Goal: Task Accomplishment & Management: Manage account settings

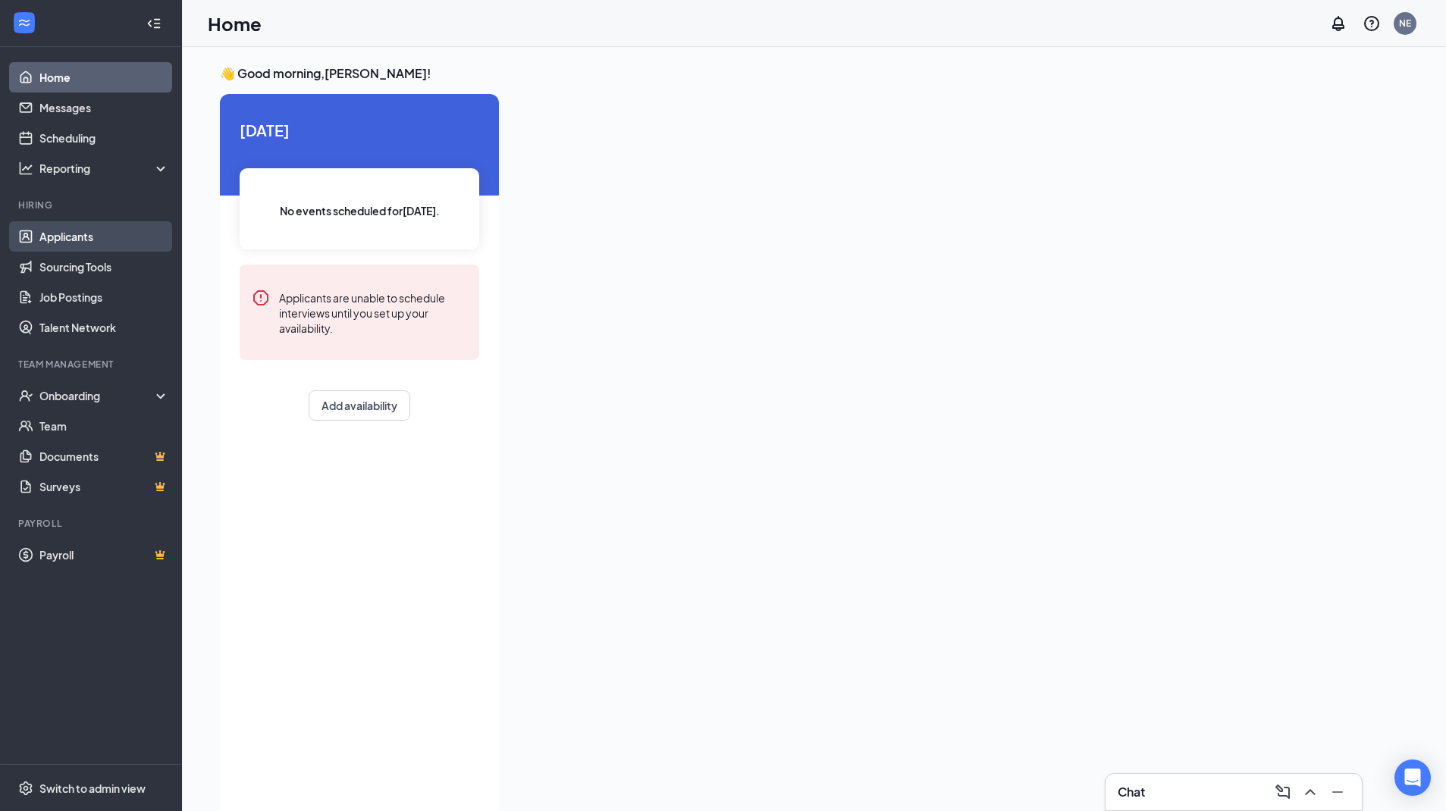
click at [92, 227] on link "Applicants" at bounding box center [104, 236] width 130 height 30
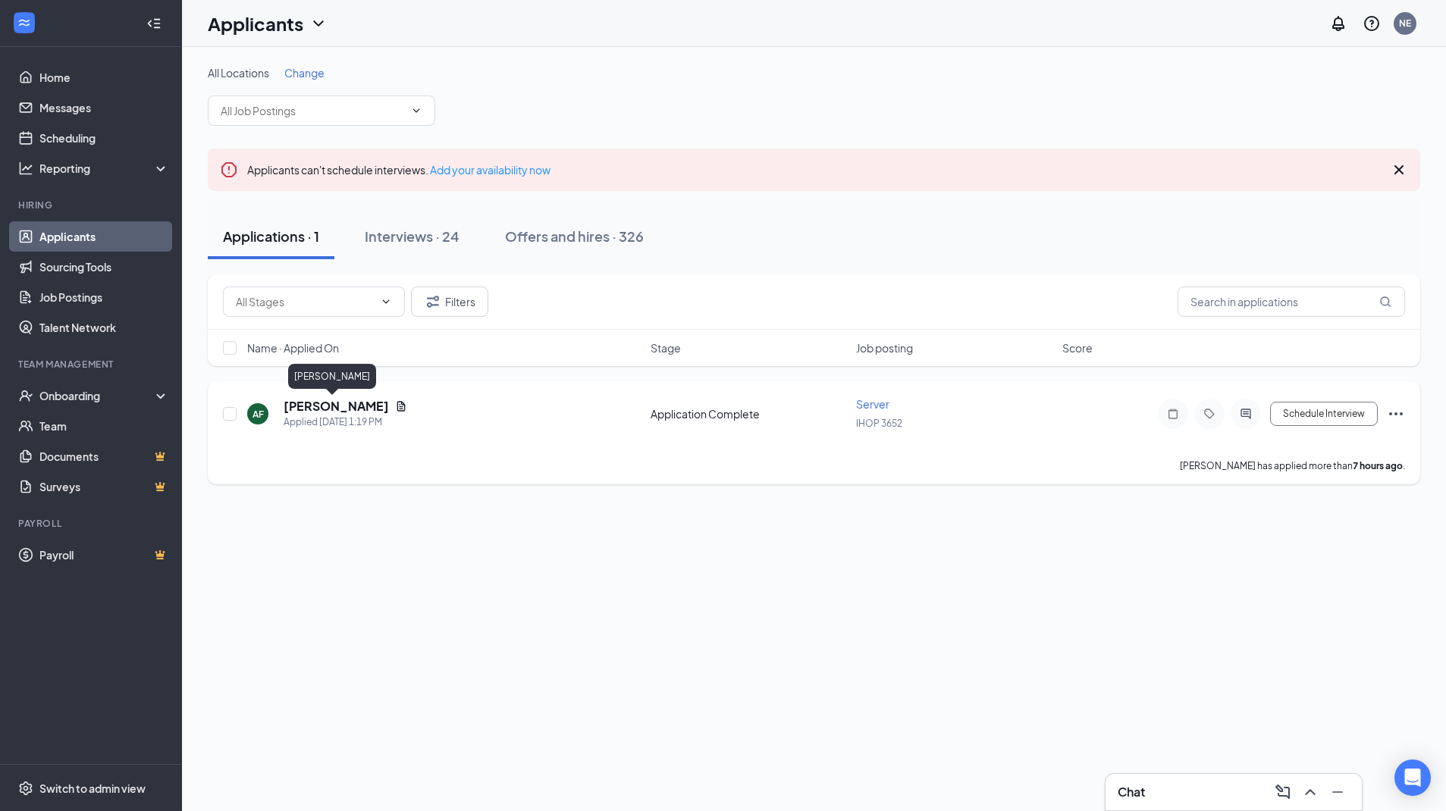
click at [333, 403] on h5 "[PERSON_NAME]" at bounding box center [336, 406] width 105 height 17
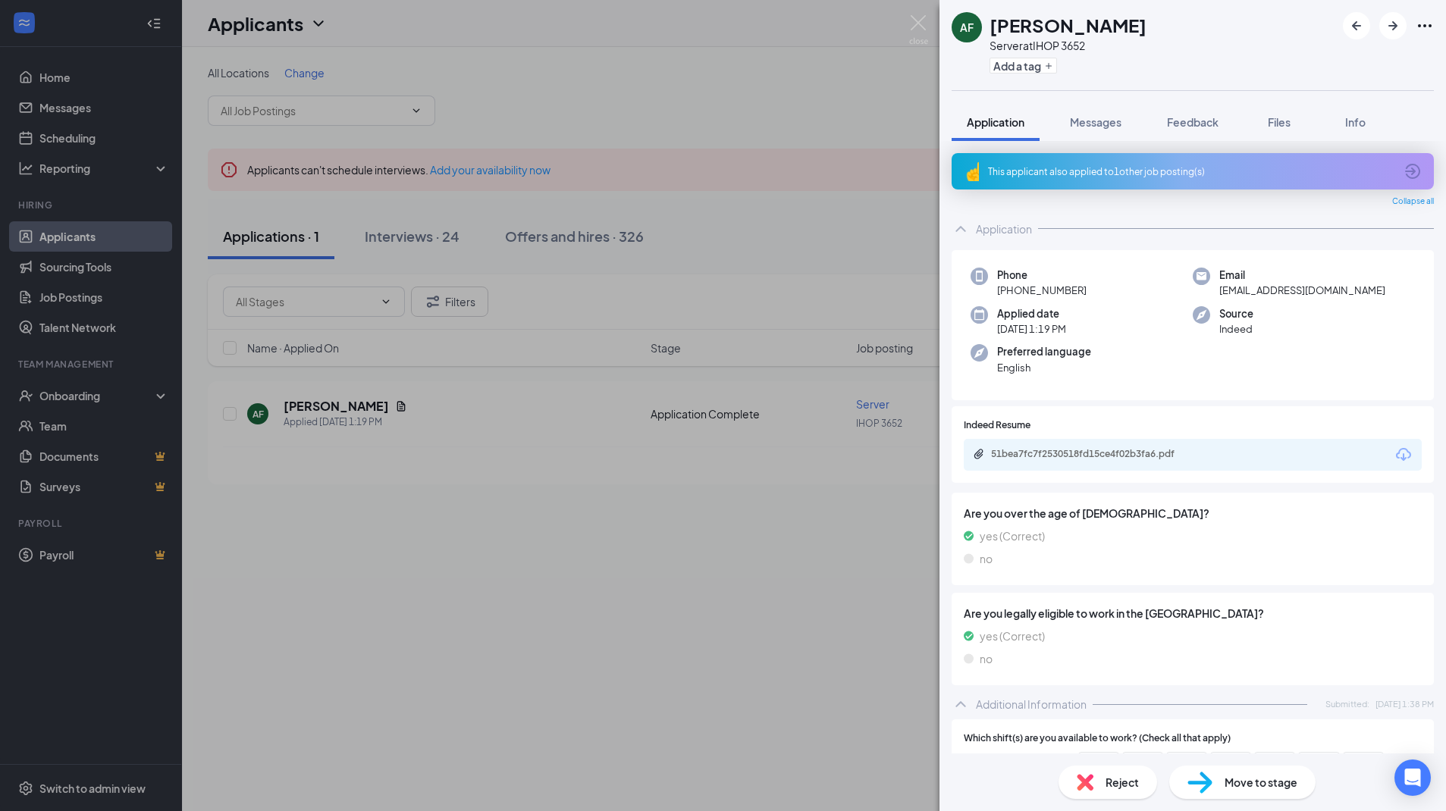
click at [1075, 164] on div "This applicant also applied to 1 other job posting(s)" at bounding box center [1193, 171] width 482 height 36
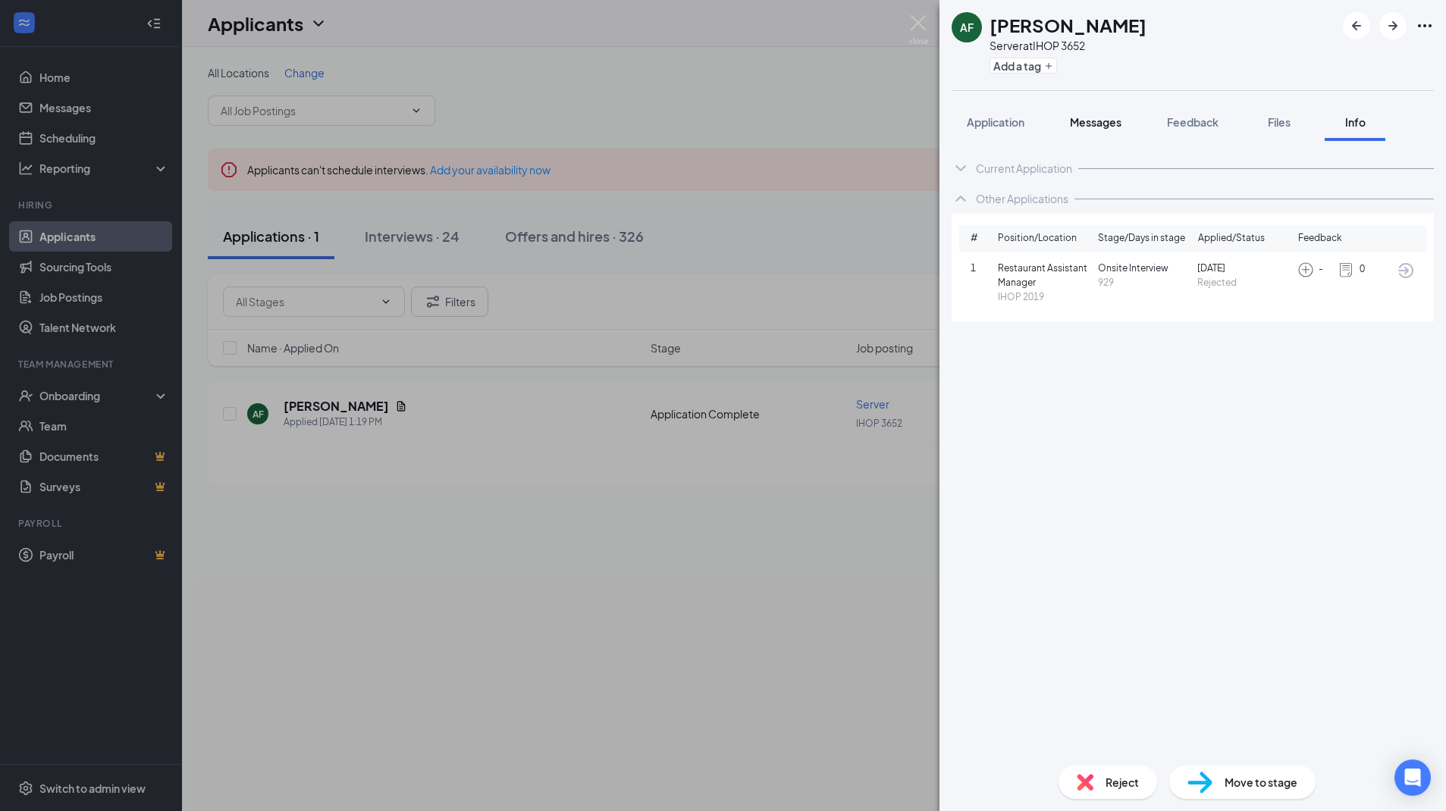
click at [1096, 129] on div "Messages" at bounding box center [1096, 122] width 52 height 15
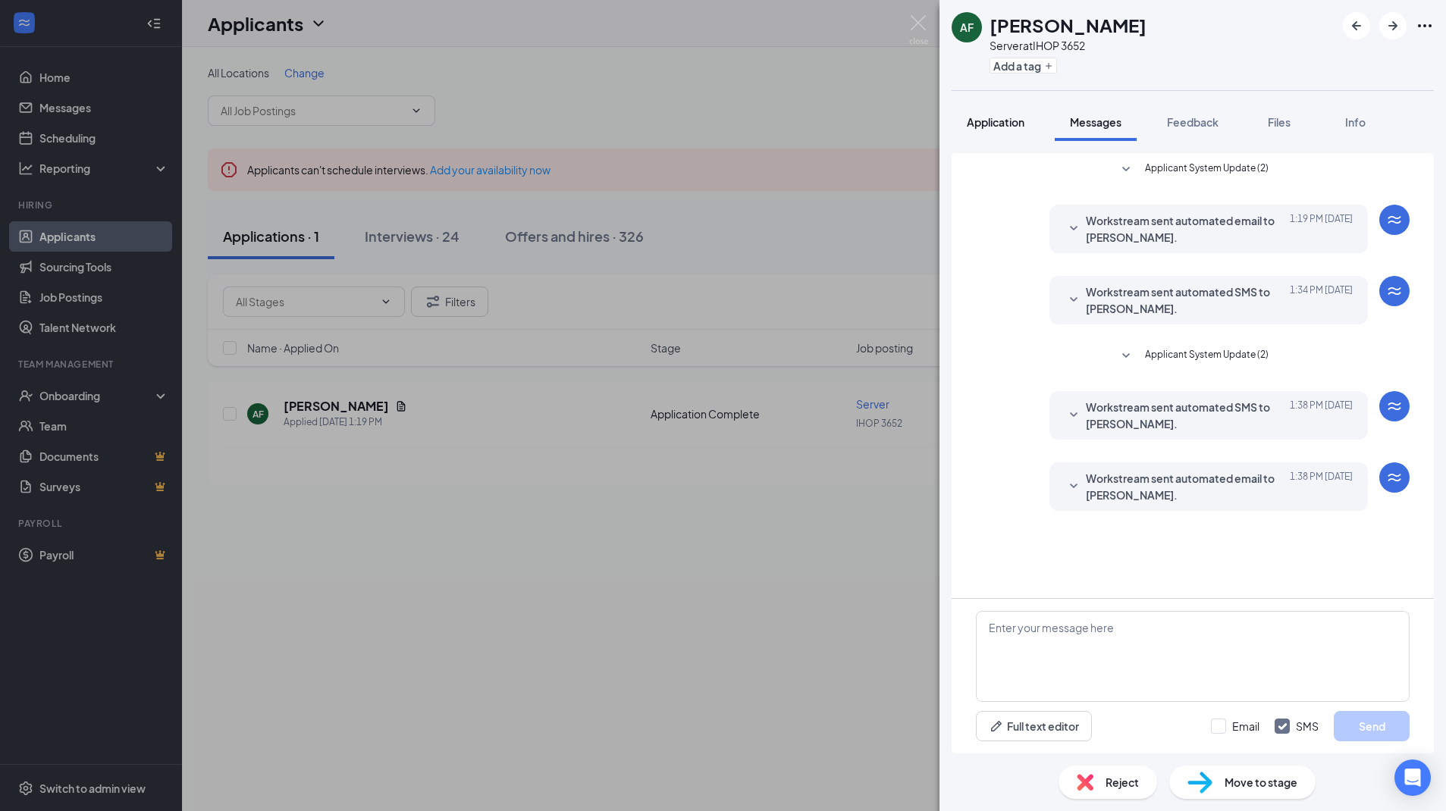
click at [1028, 124] on button "Application" at bounding box center [996, 122] width 88 height 38
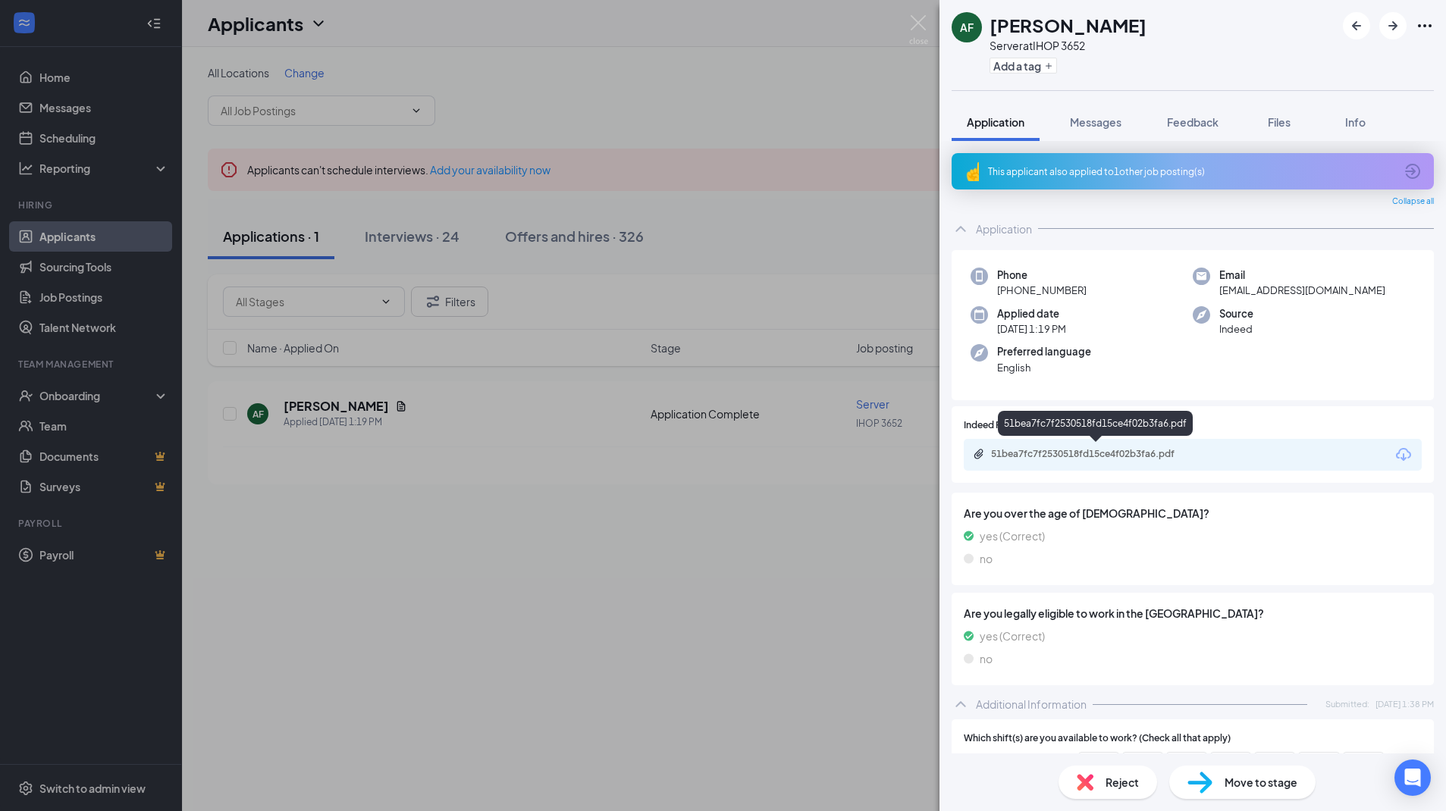
click at [1073, 448] on div "51bea7fc7f2530518fd15ce4f02b3fa6.pdf" at bounding box center [1097, 454] width 212 height 12
click at [919, 20] on img at bounding box center [918, 30] width 19 height 30
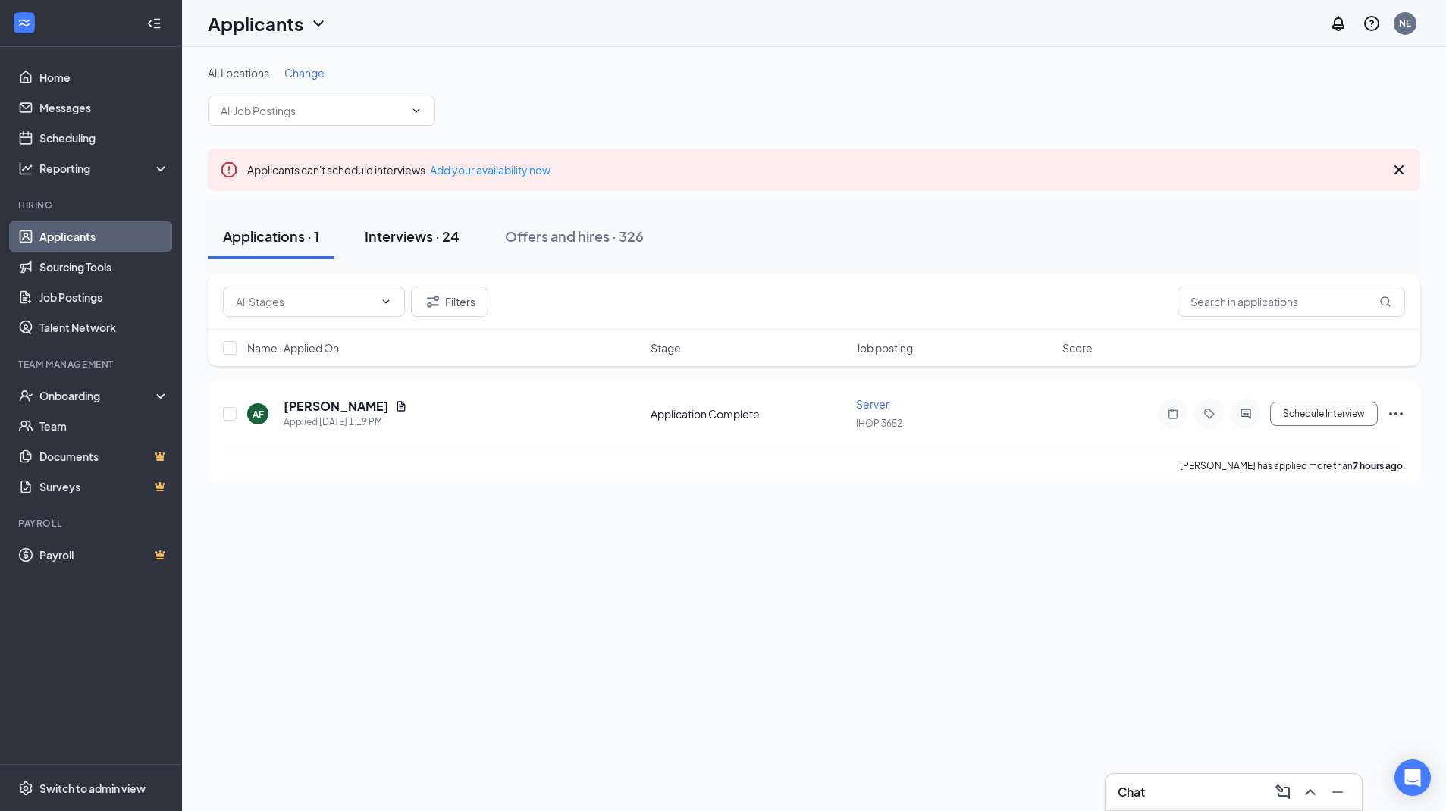
click at [424, 231] on div "Interviews · 24" at bounding box center [412, 236] width 95 height 19
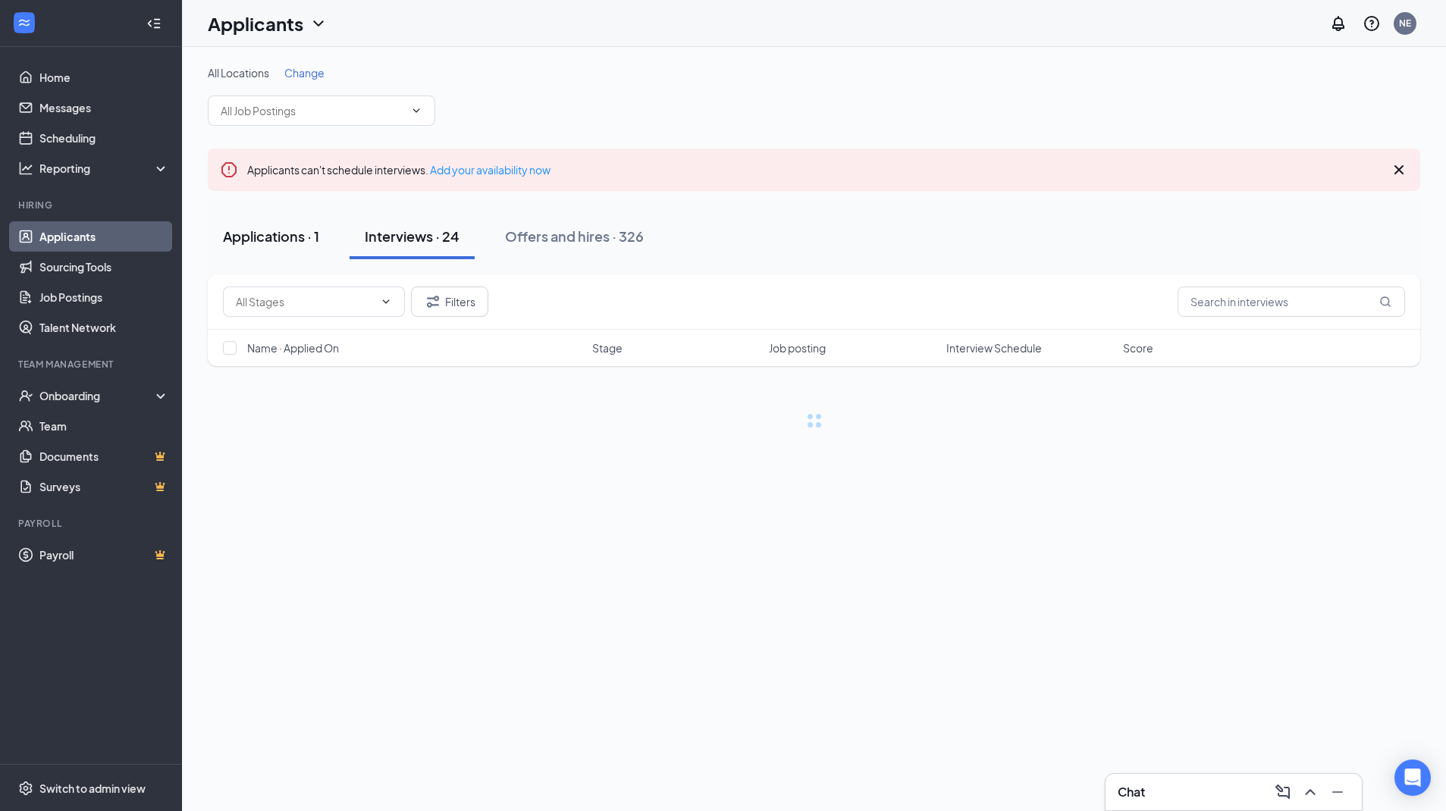
click at [298, 234] on div "Applications · 1" at bounding box center [271, 236] width 96 height 19
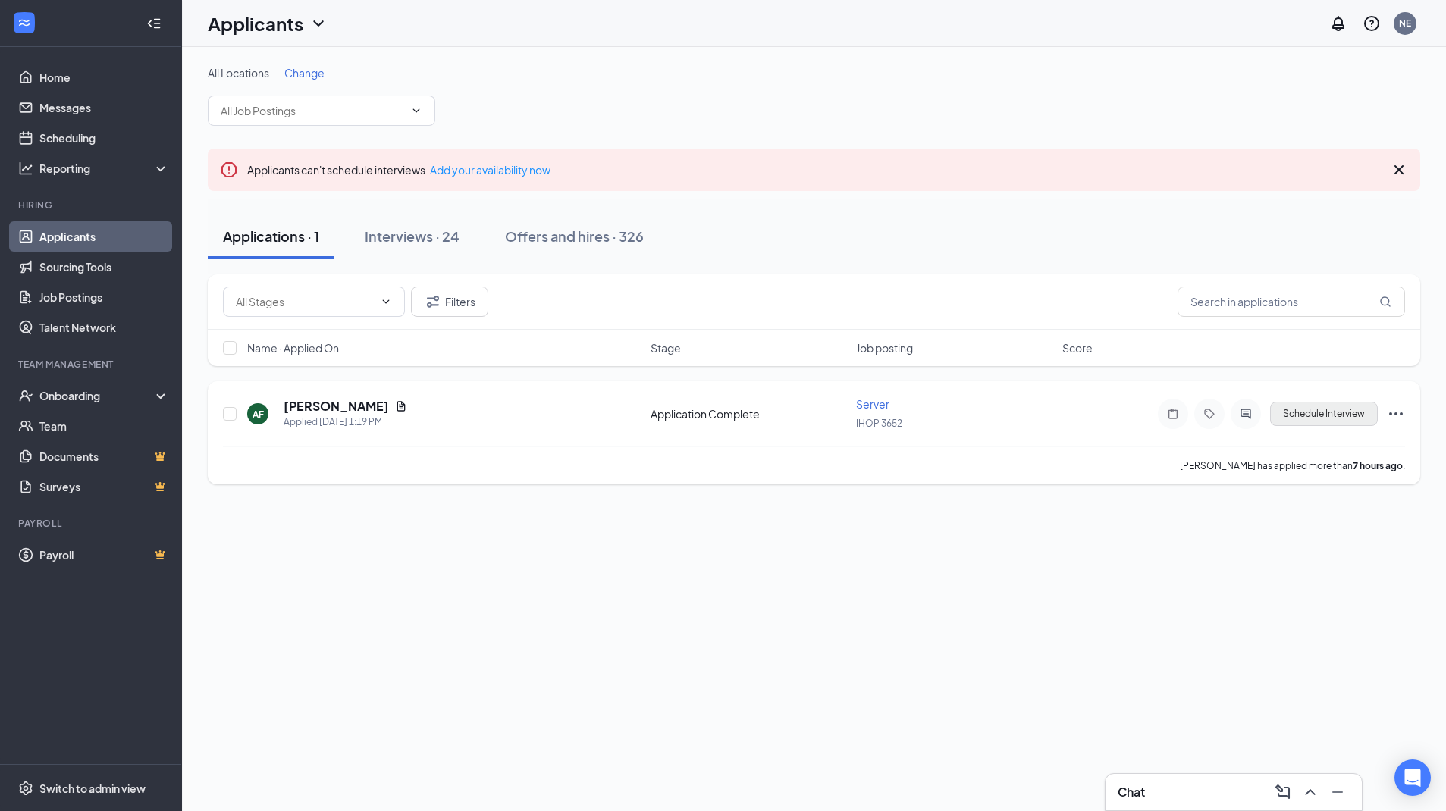
click at [1328, 406] on button "Schedule Interview" at bounding box center [1324, 414] width 108 height 24
type input "Onsite Interview (next stage)"
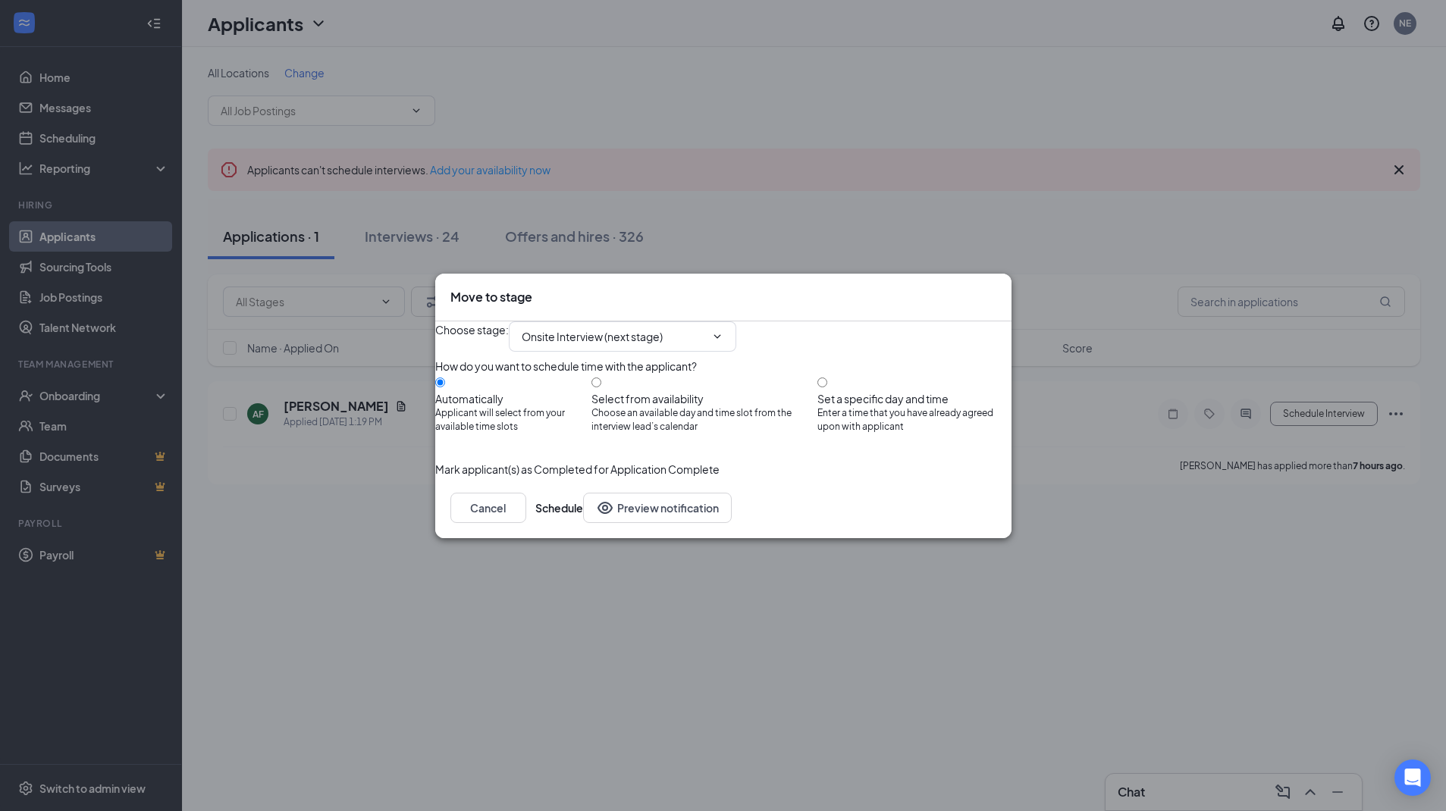
click at [435, 478] on button "button" at bounding box center [435, 469] width 0 height 17
click at [583, 523] on button "Schedule" at bounding box center [559, 508] width 48 height 30
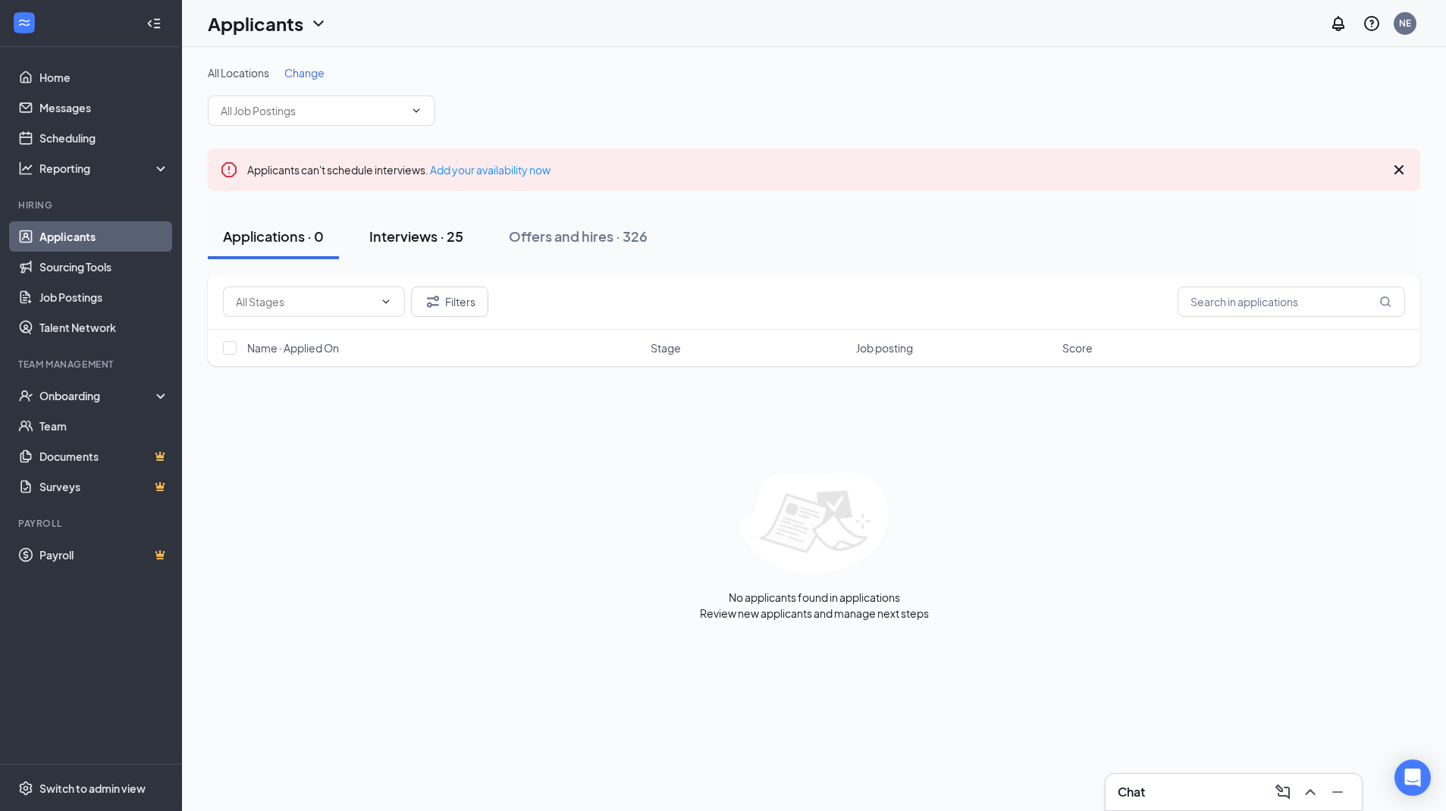
click at [450, 239] on div "Interviews · 25" at bounding box center [416, 236] width 94 height 19
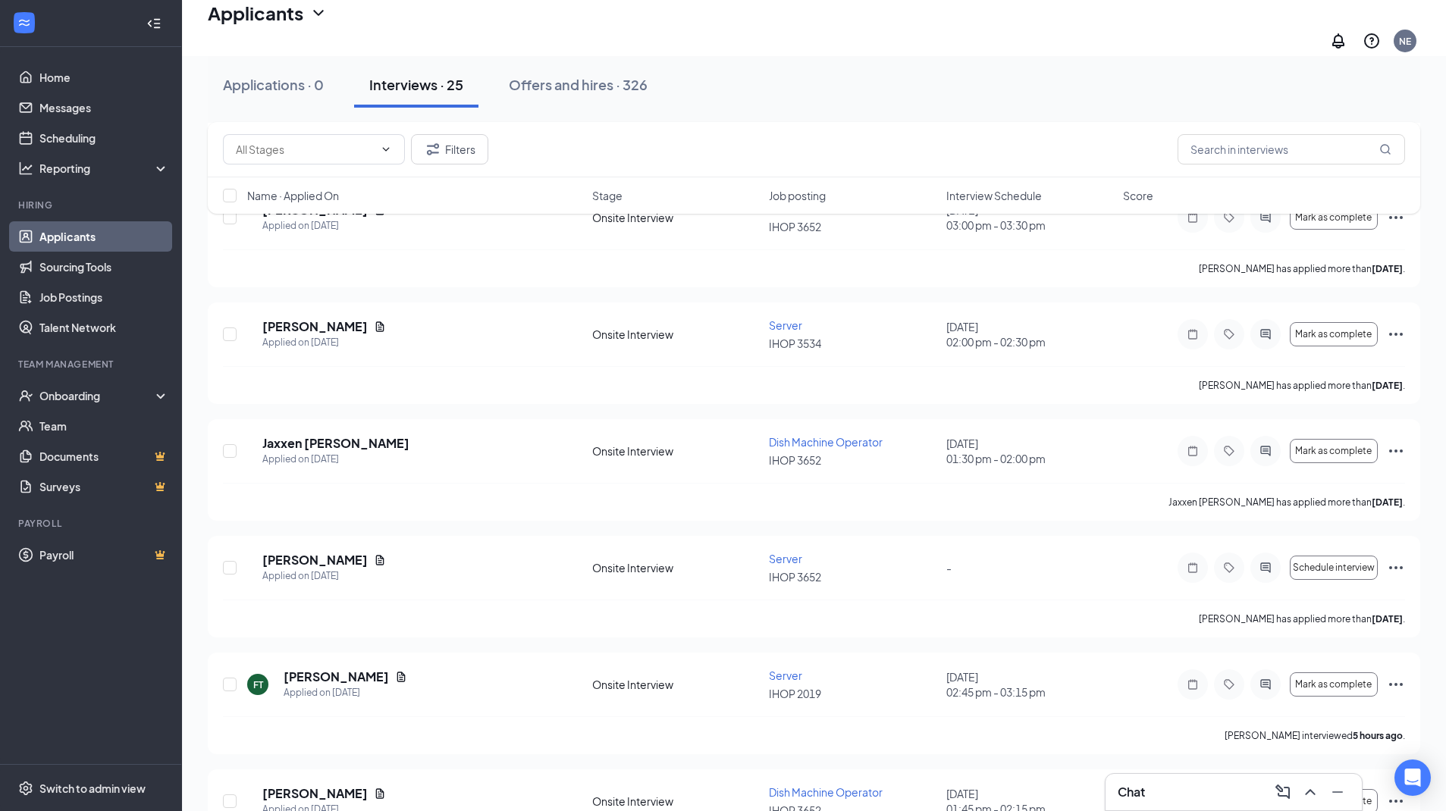
scroll to position [1160, 0]
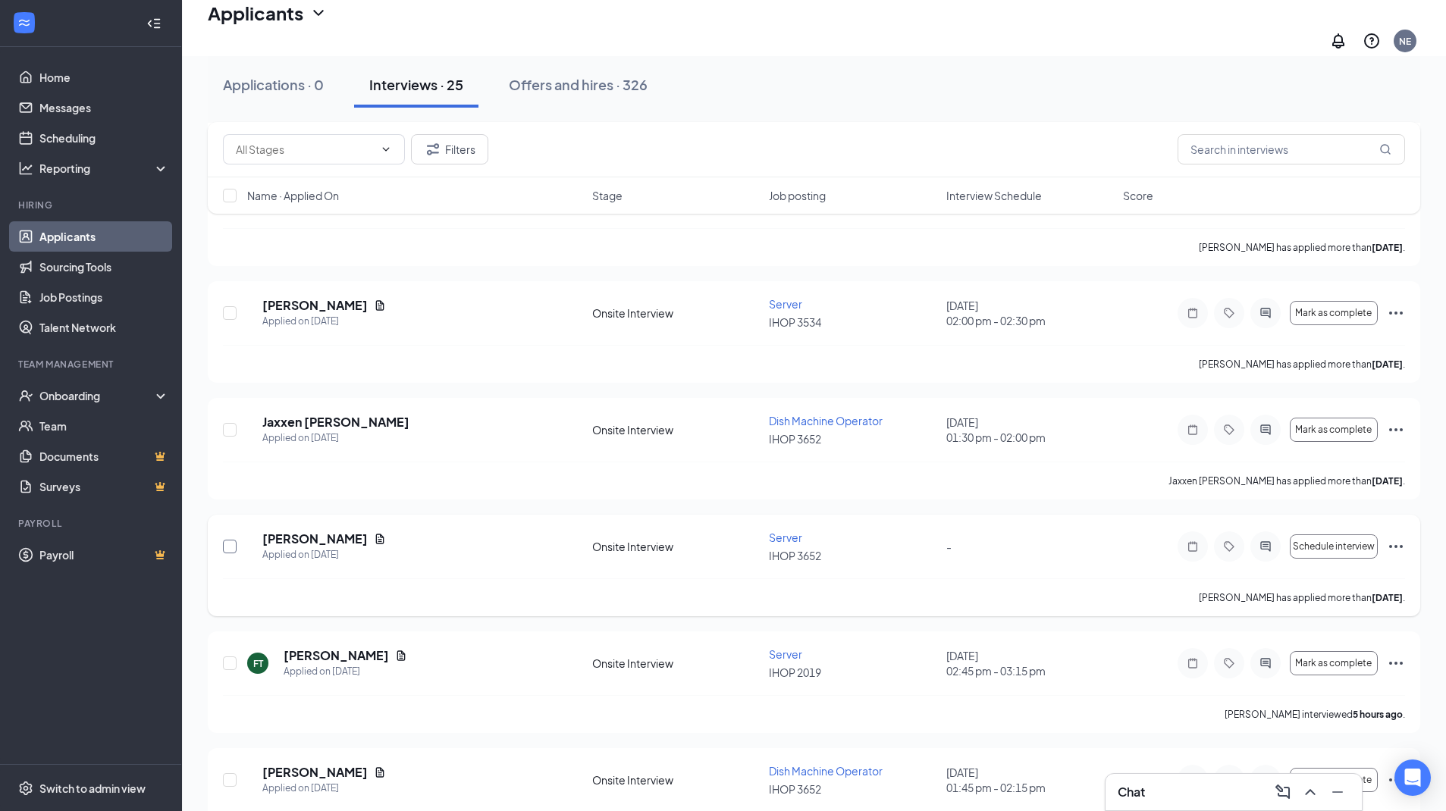
click at [227, 540] on input "checkbox" at bounding box center [230, 547] width 14 height 14
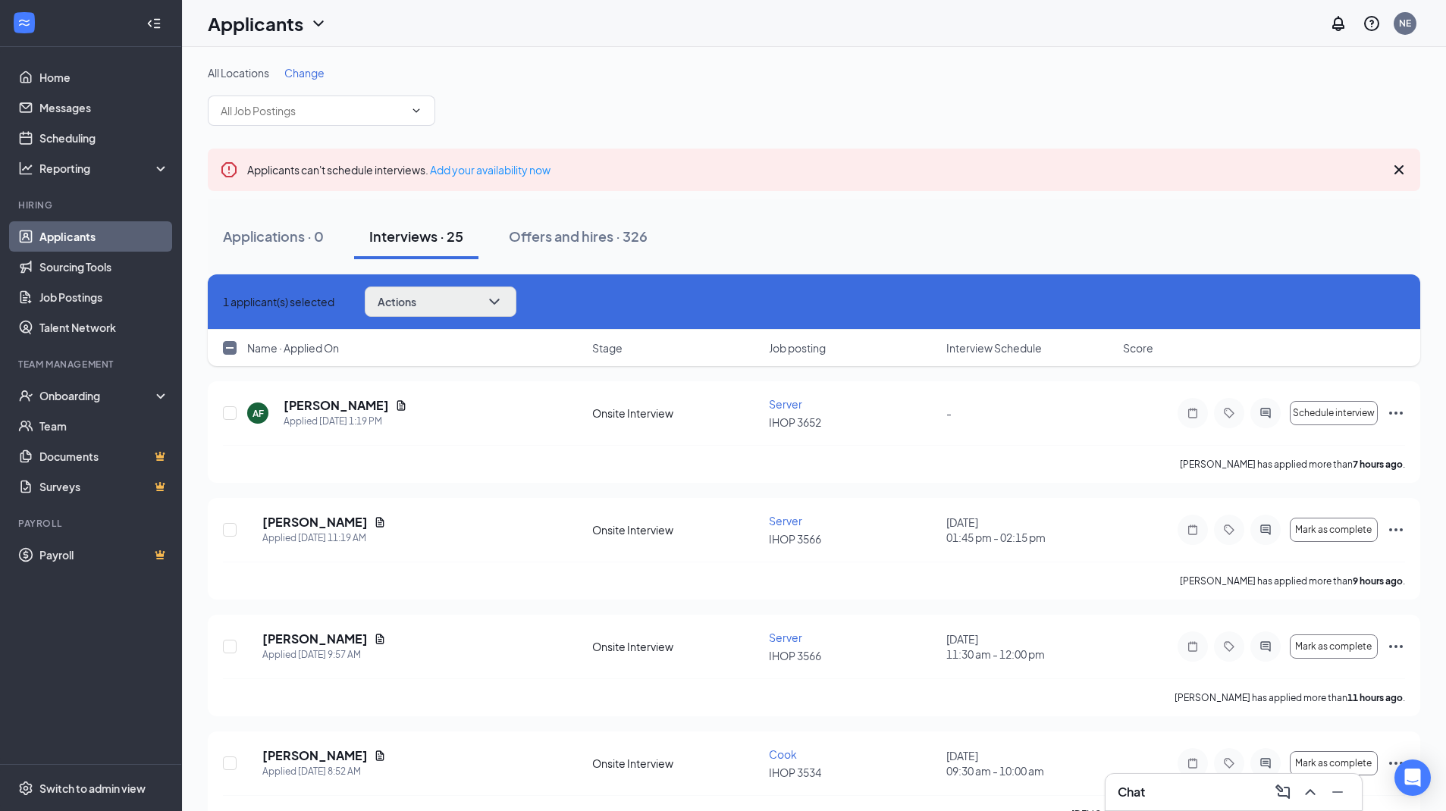
scroll to position [0, 0]
click at [484, 306] on button "Actions" at bounding box center [441, 302] width 152 height 30
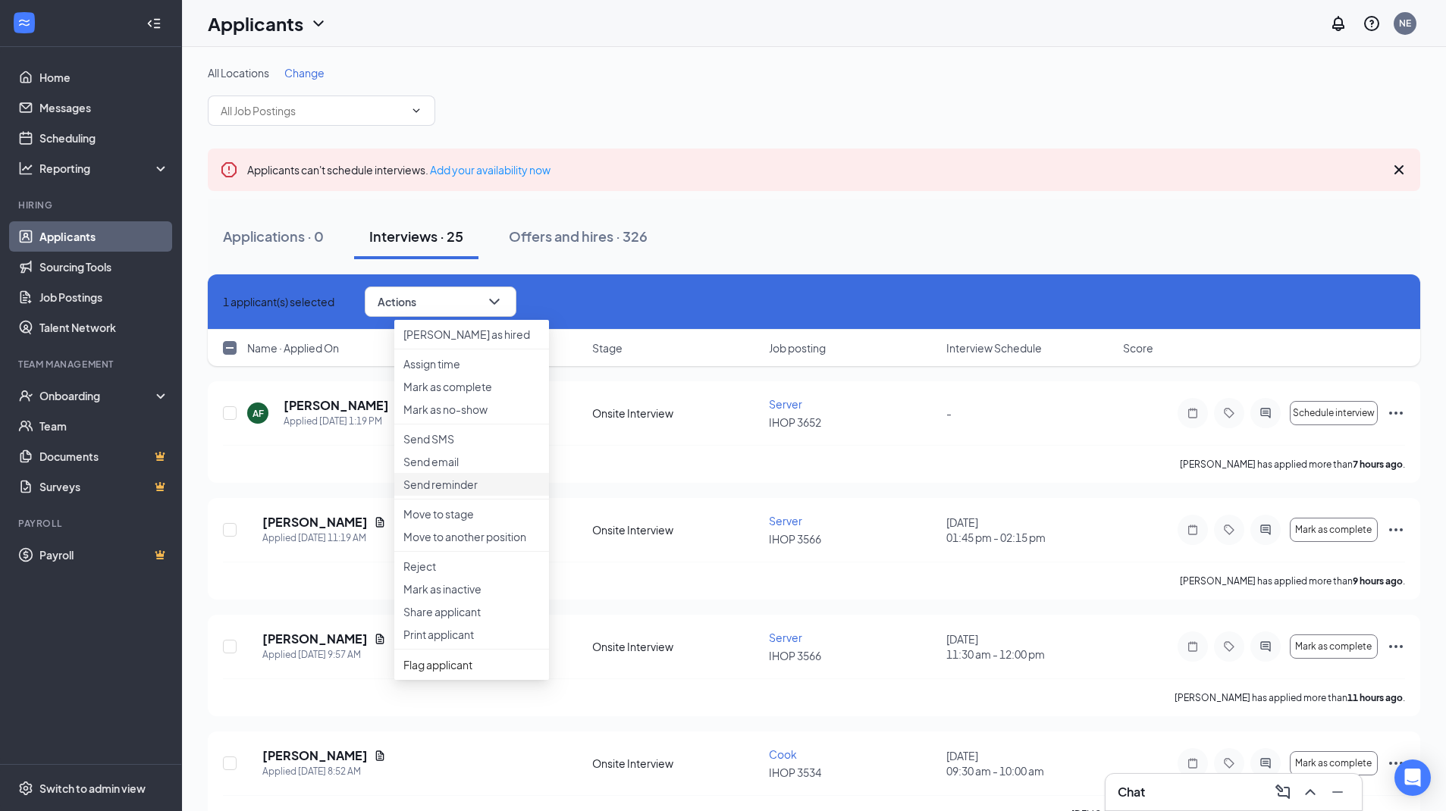
click at [468, 496] on li "Send reminder" at bounding box center [471, 484] width 155 height 23
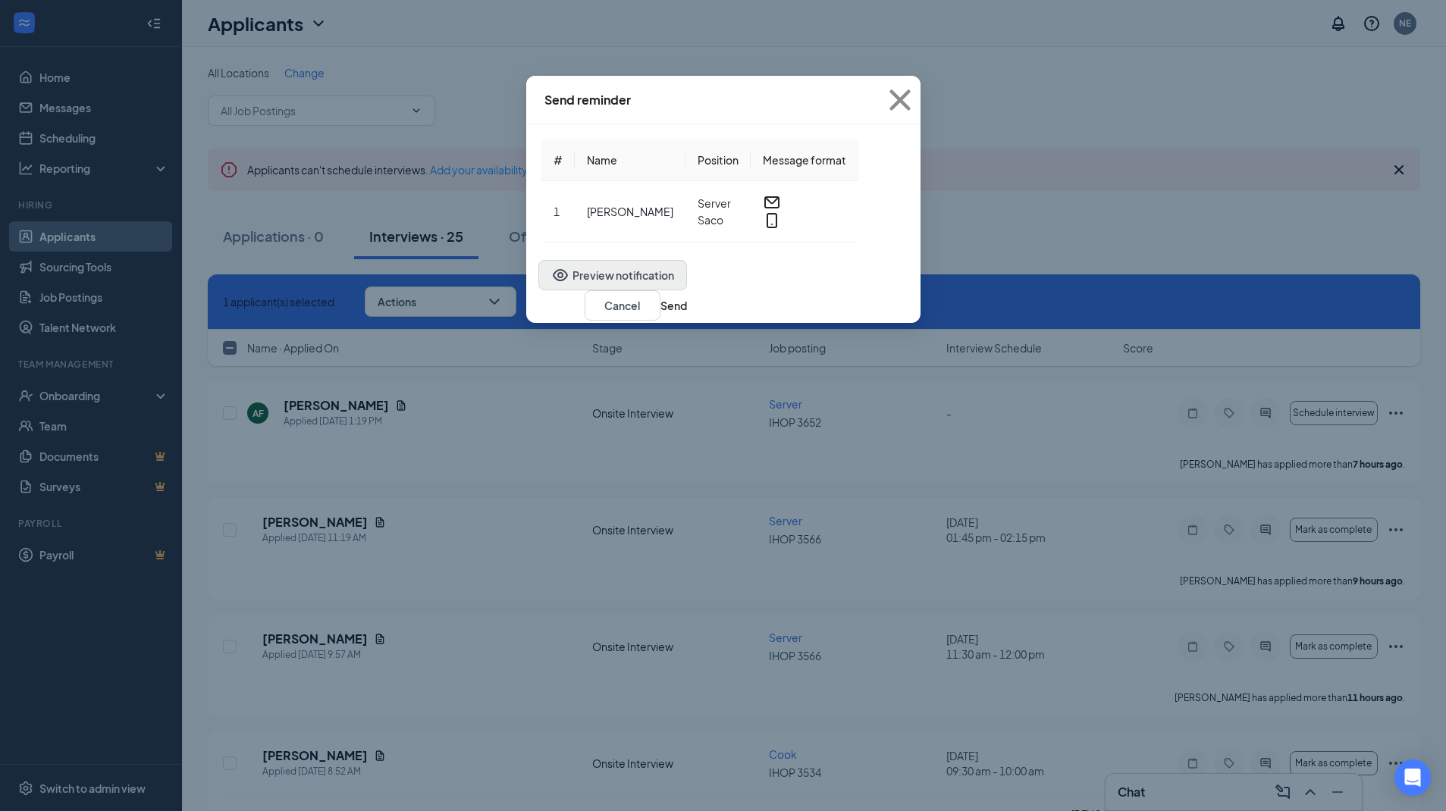
click at [538, 290] on button "Preview notification" at bounding box center [612, 275] width 149 height 30
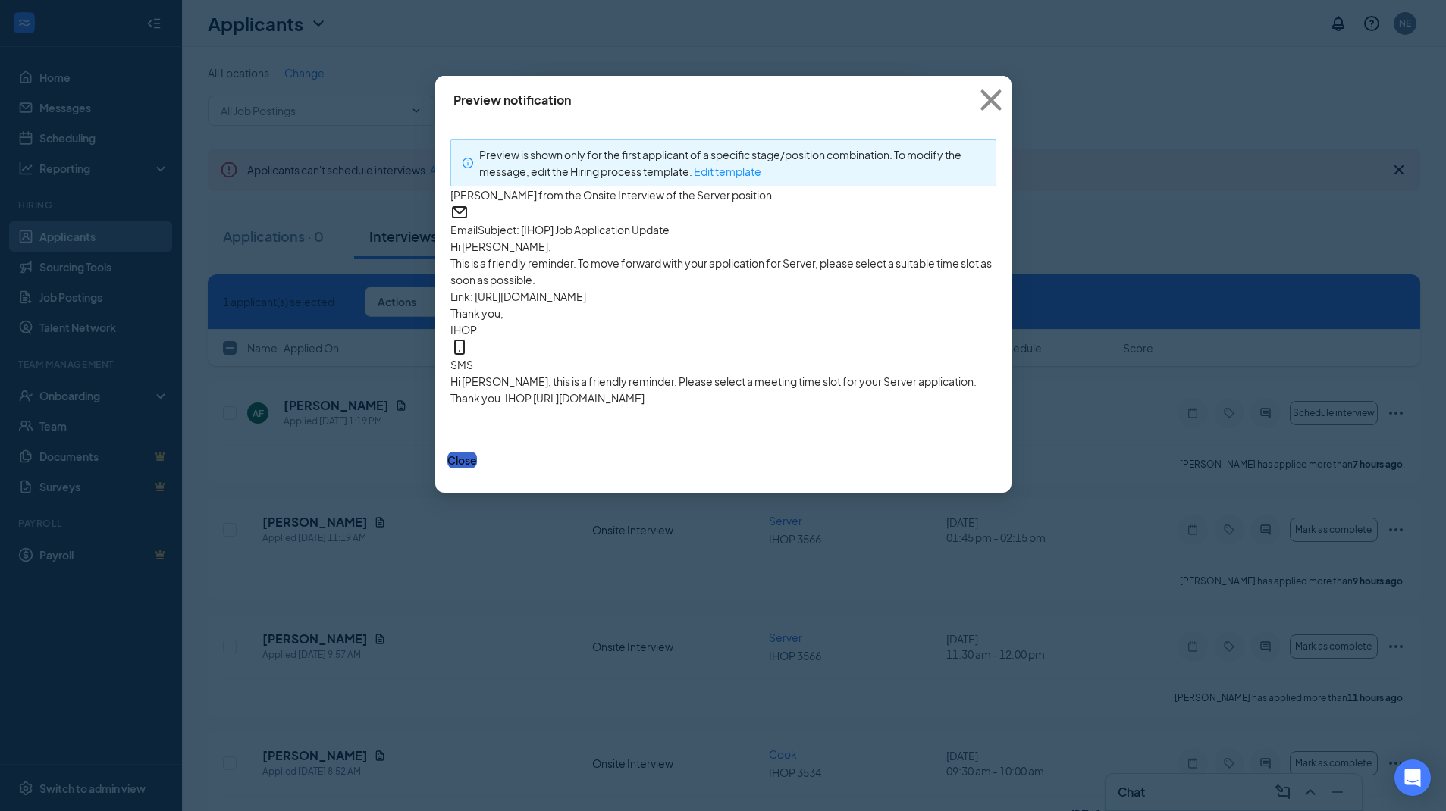
click at [477, 469] on button "Close" at bounding box center [462, 460] width 30 height 17
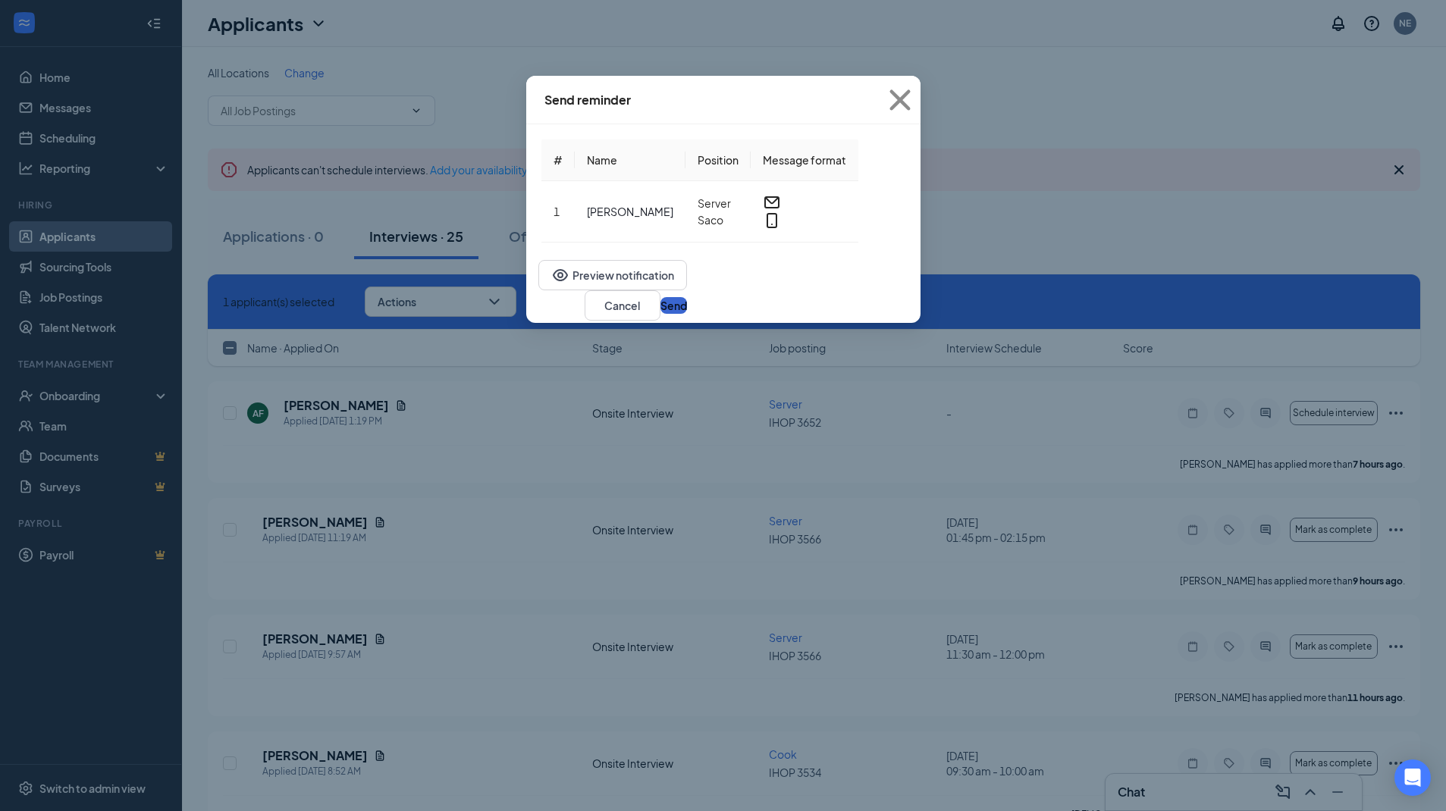
click at [687, 314] on button "Send" at bounding box center [674, 305] width 27 height 17
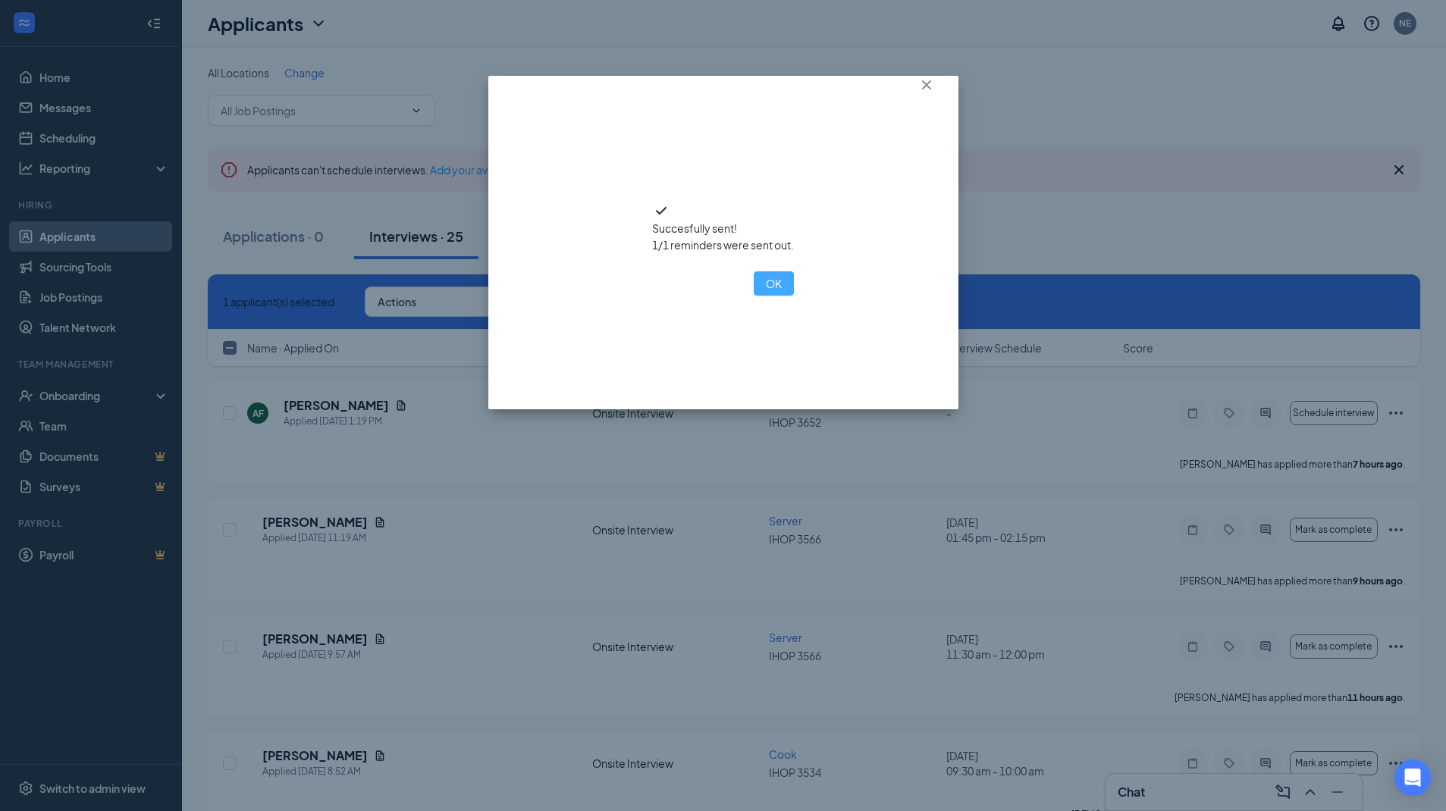
click at [754, 296] on button "OK" at bounding box center [774, 283] width 40 height 24
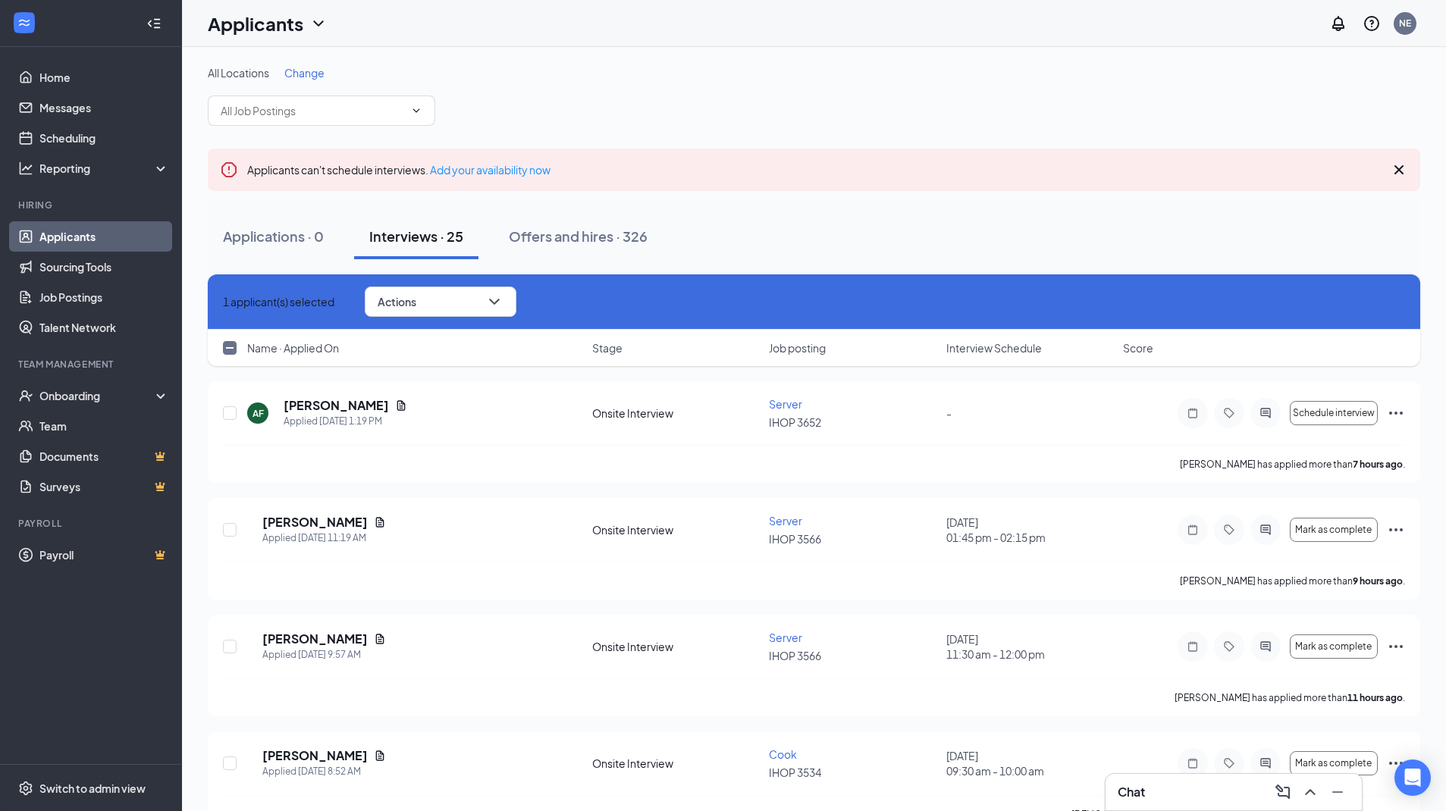
click at [223, 302] on icon "Cross" at bounding box center [223, 302] width 0 height 0
checkbox input "false"
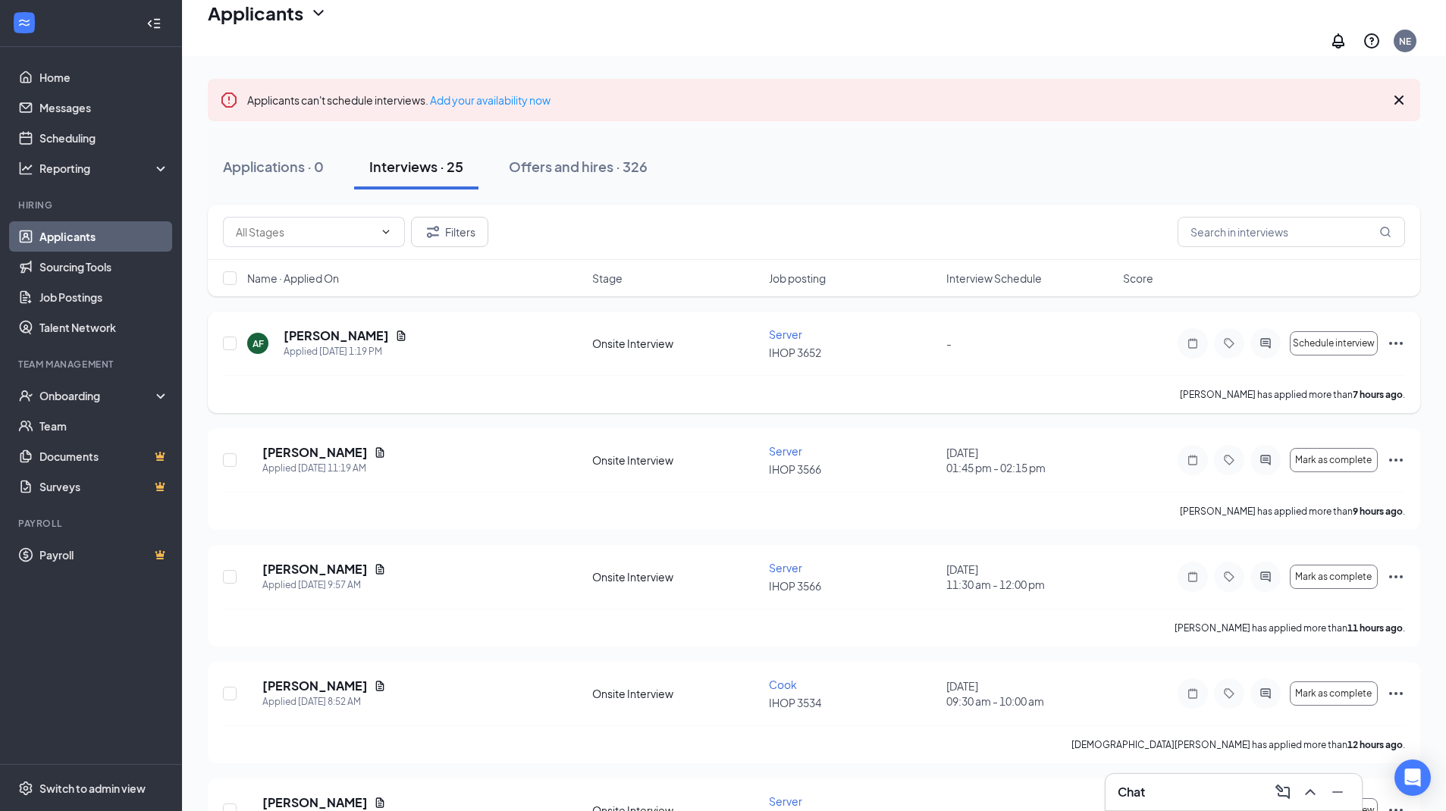
scroll to position [78, 0]
click at [230, 337] on input "checkbox" at bounding box center [230, 344] width 14 height 14
checkbox input "true"
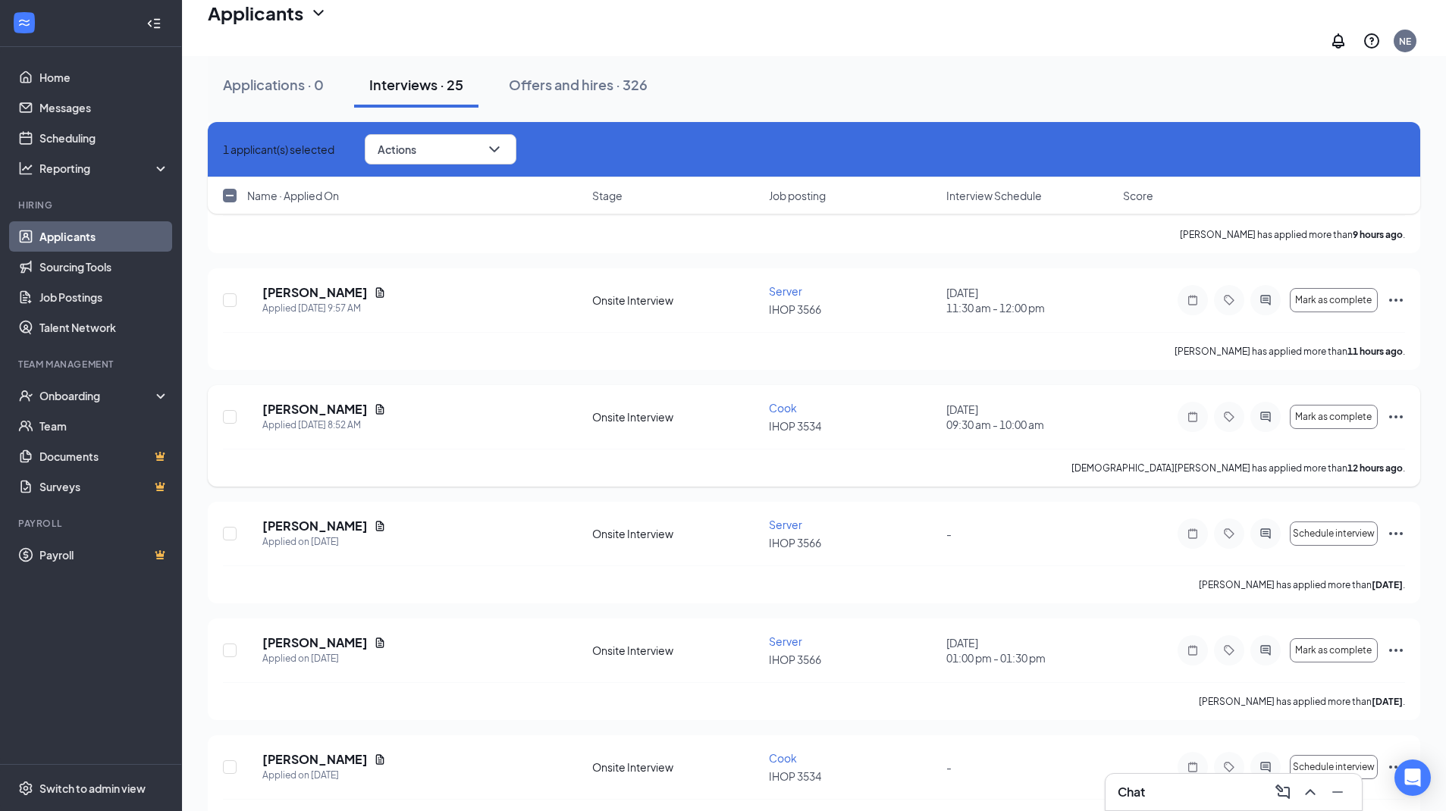
scroll to position [356, 0]
click at [227, 527] on input "checkbox" at bounding box center [230, 534] width 14 height 14
checkbox input "true"
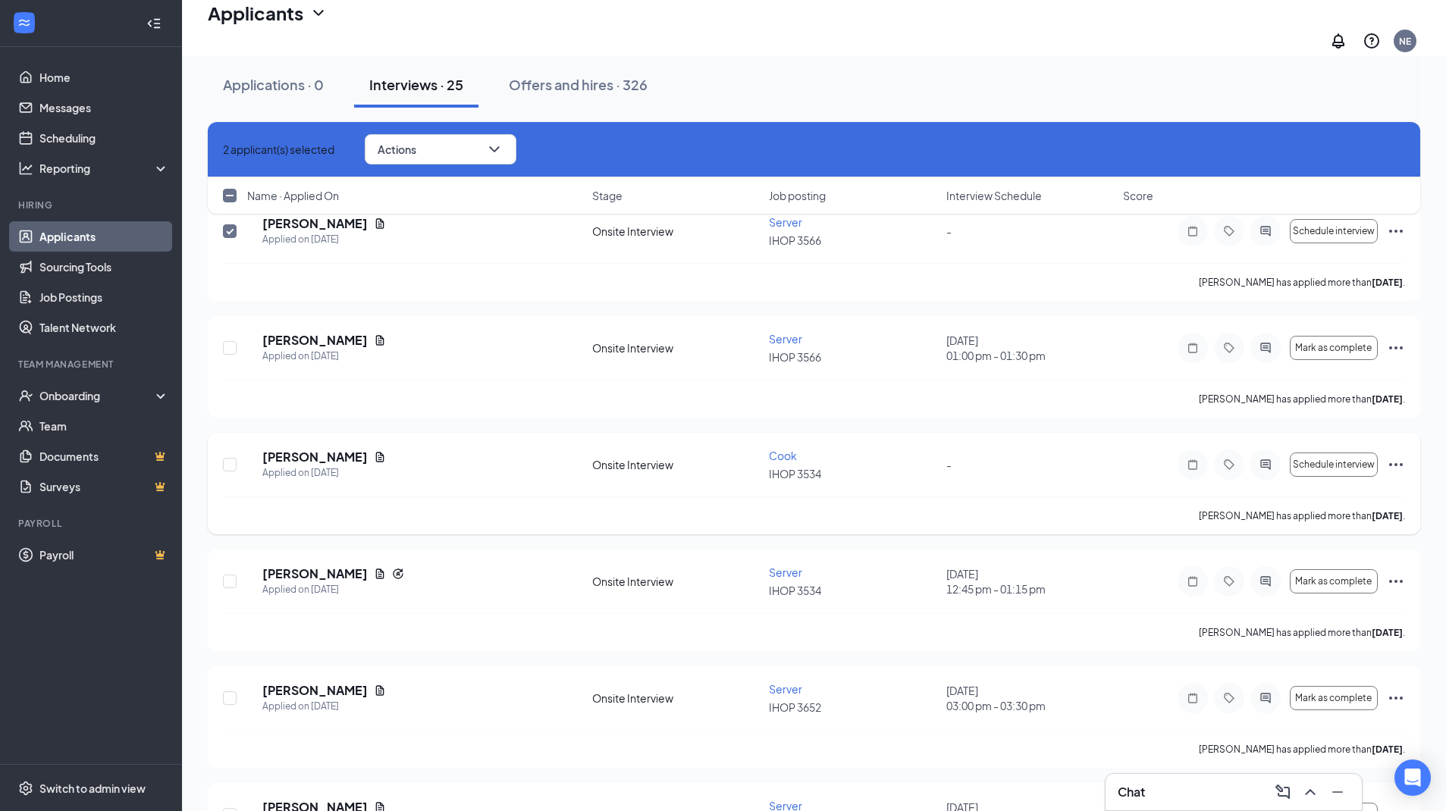
scroll to position [662, 0]
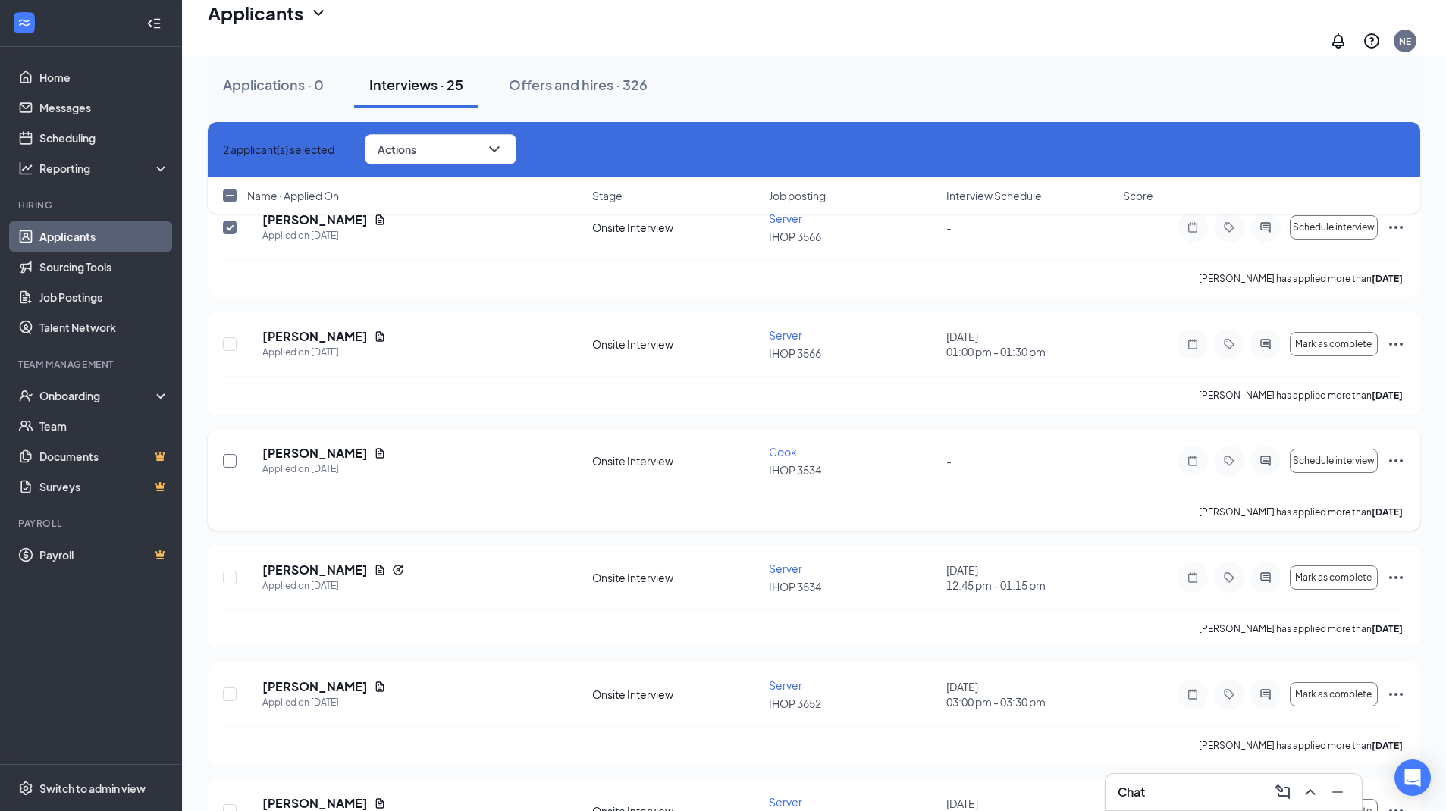
click at [226, 454] on input "checkbox" at bounding box center [230, 461] width 14 height 14
checkbox input "true"
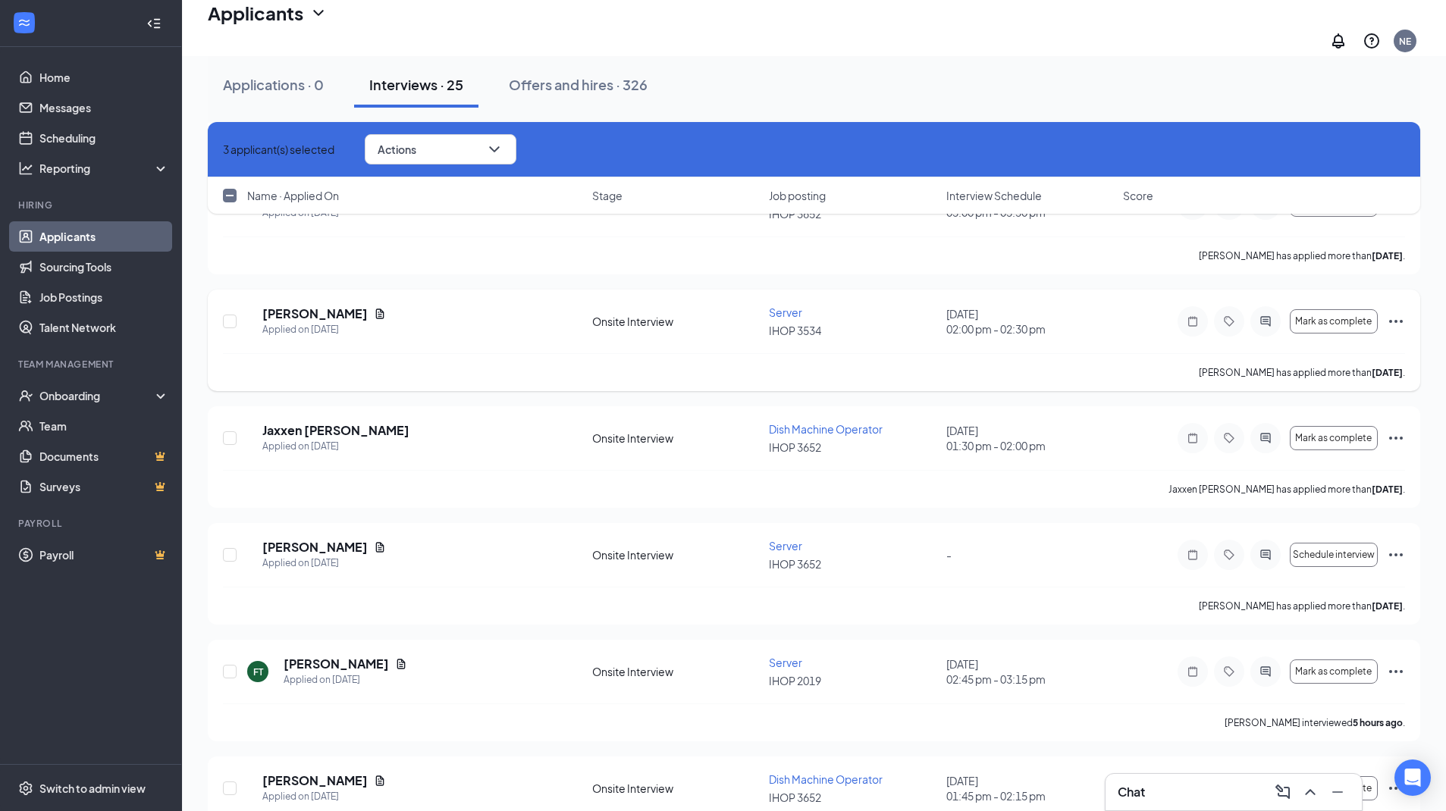
scroll to position [1151, 0]
click at [227, 549] on input "checkbox" at bounding box center [230, 556] width 14 height 14
checkbox input "true"
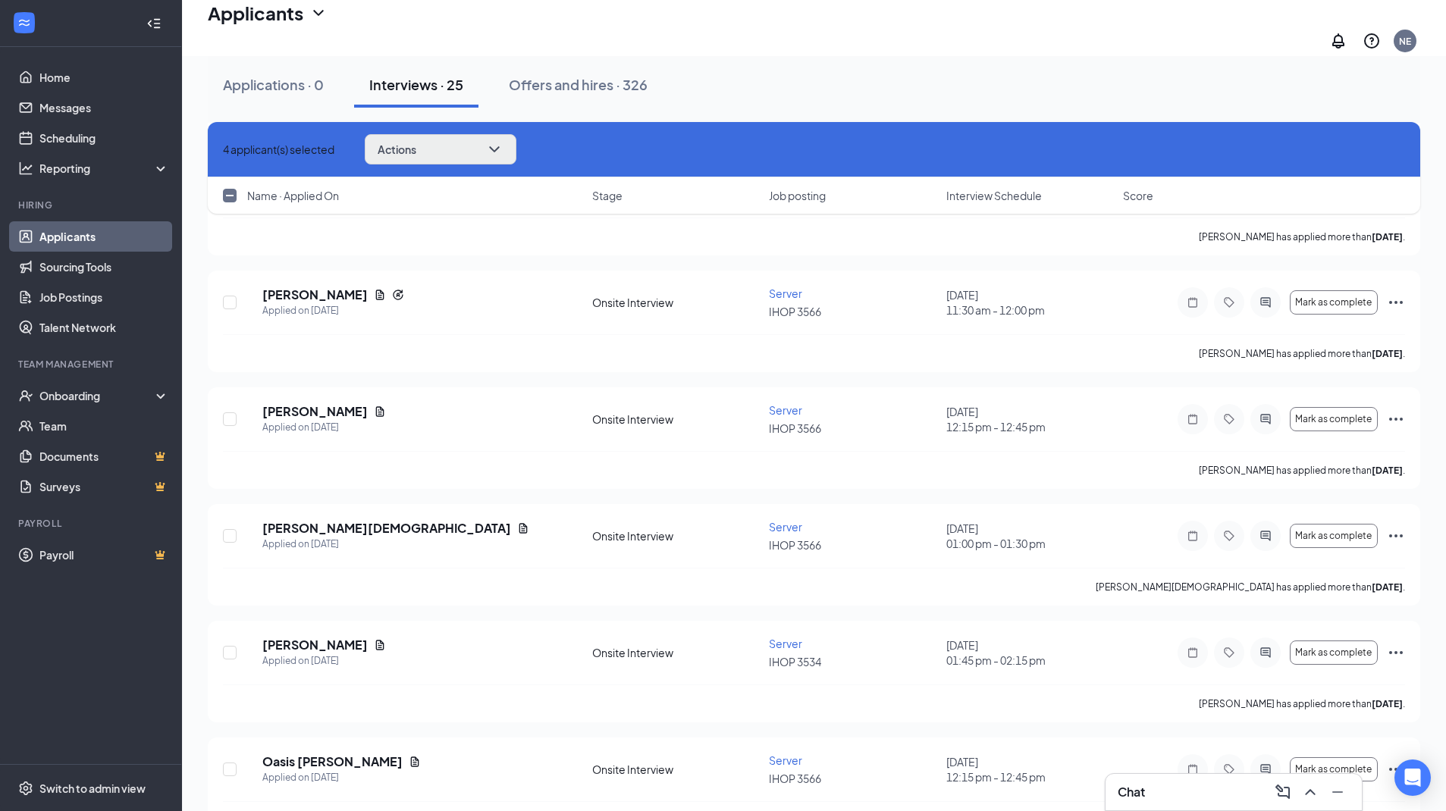
click at [504, 144] on icon "ChevronDown" at bounding box center [494, 149] width 18 height 18
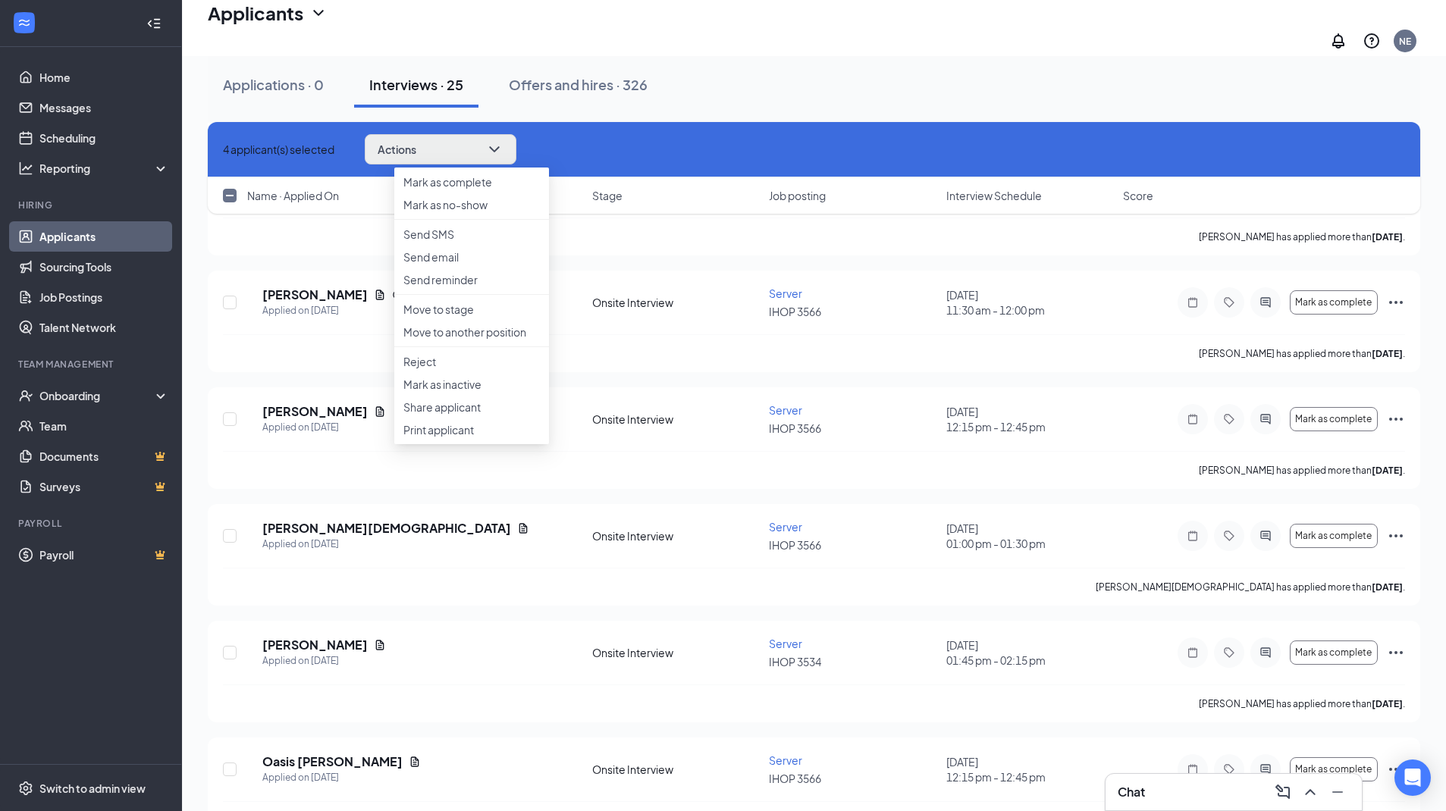
scroll to position [2455, 0]
click at [442, 287] on p "Send reminder" at bounding box center [471, 279] width 136 height 15
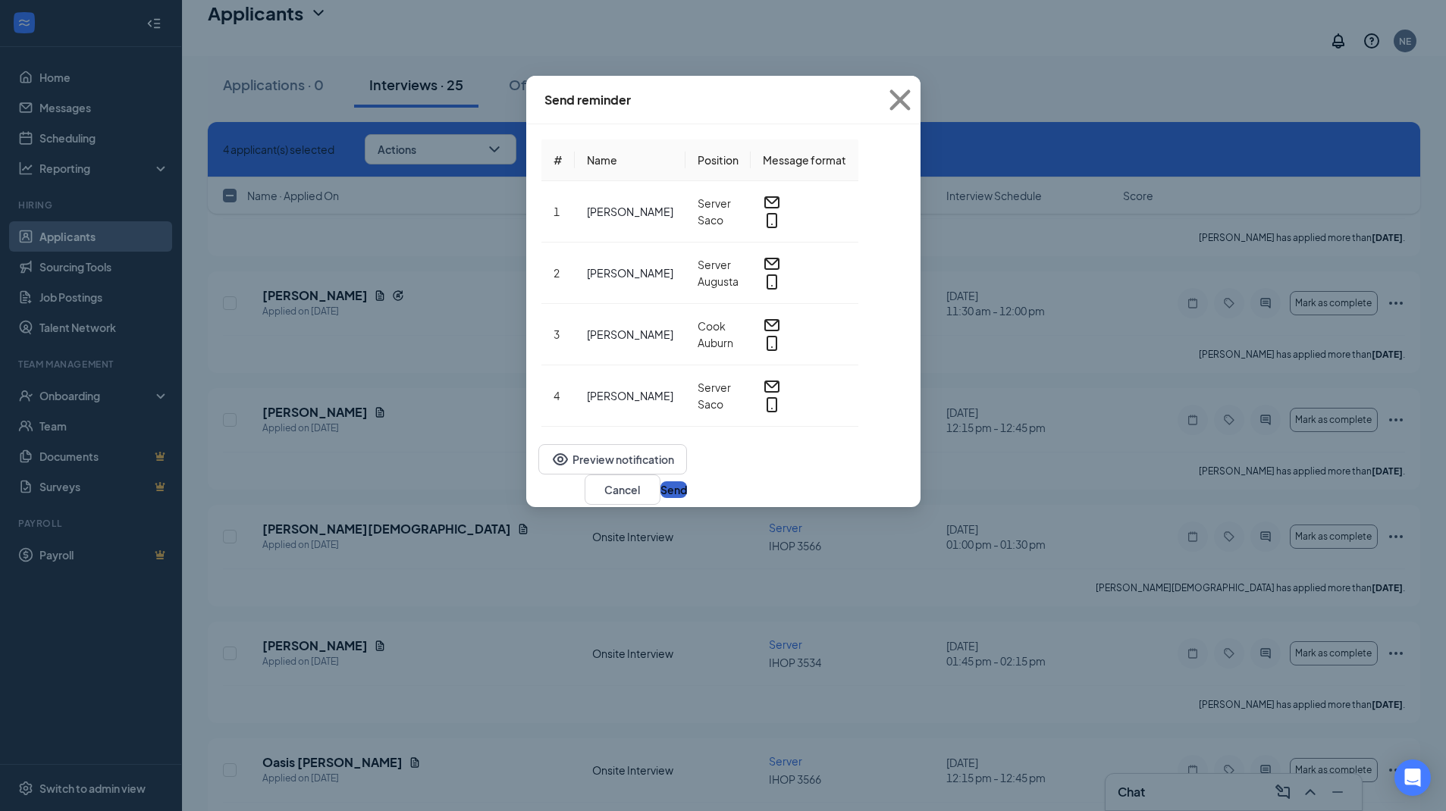
click at [687, 482] on button "Send" at bounding box center [674, 490] width 27 height 17
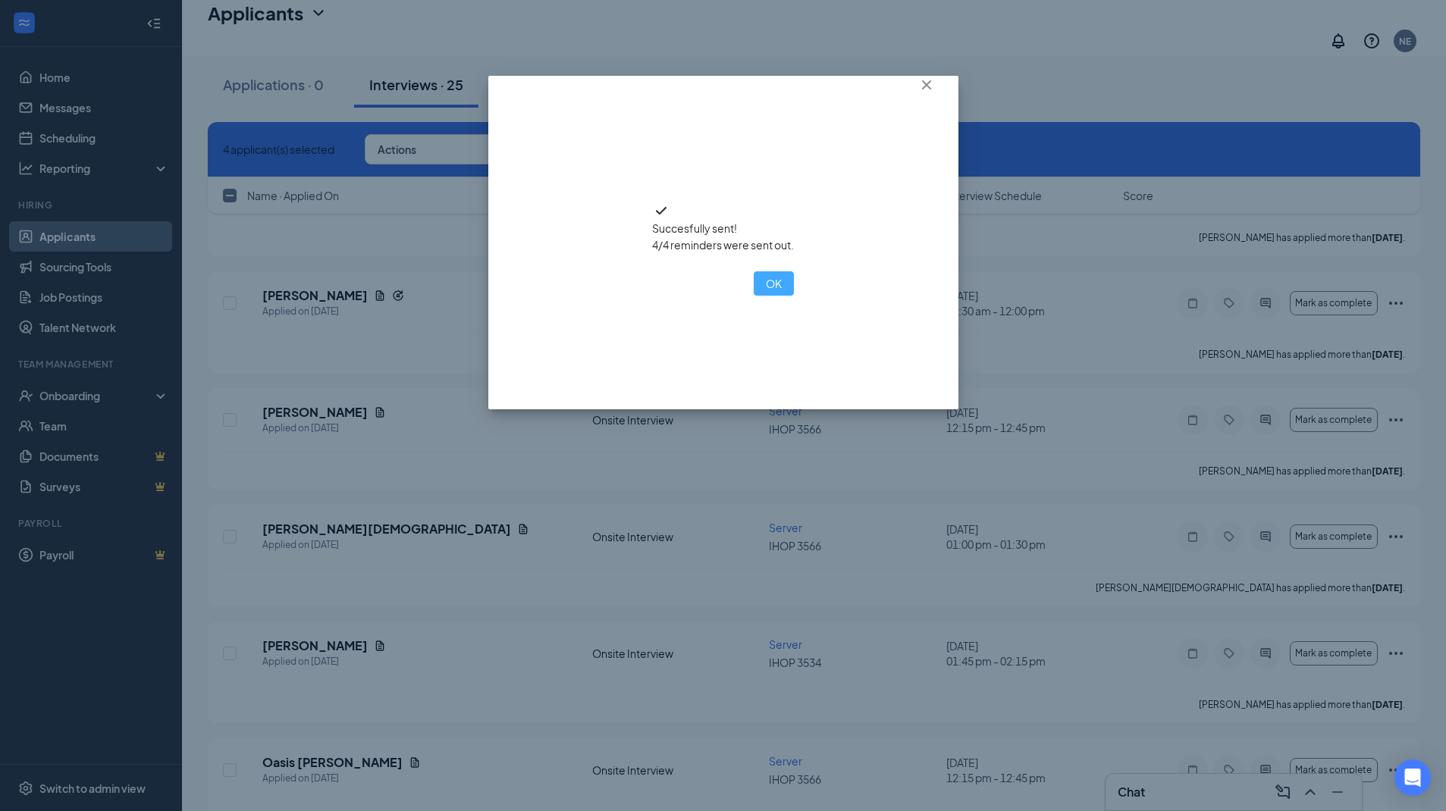
click at [754, 296] on button "OK" at bounding box center [774, 283] width 40 height 24
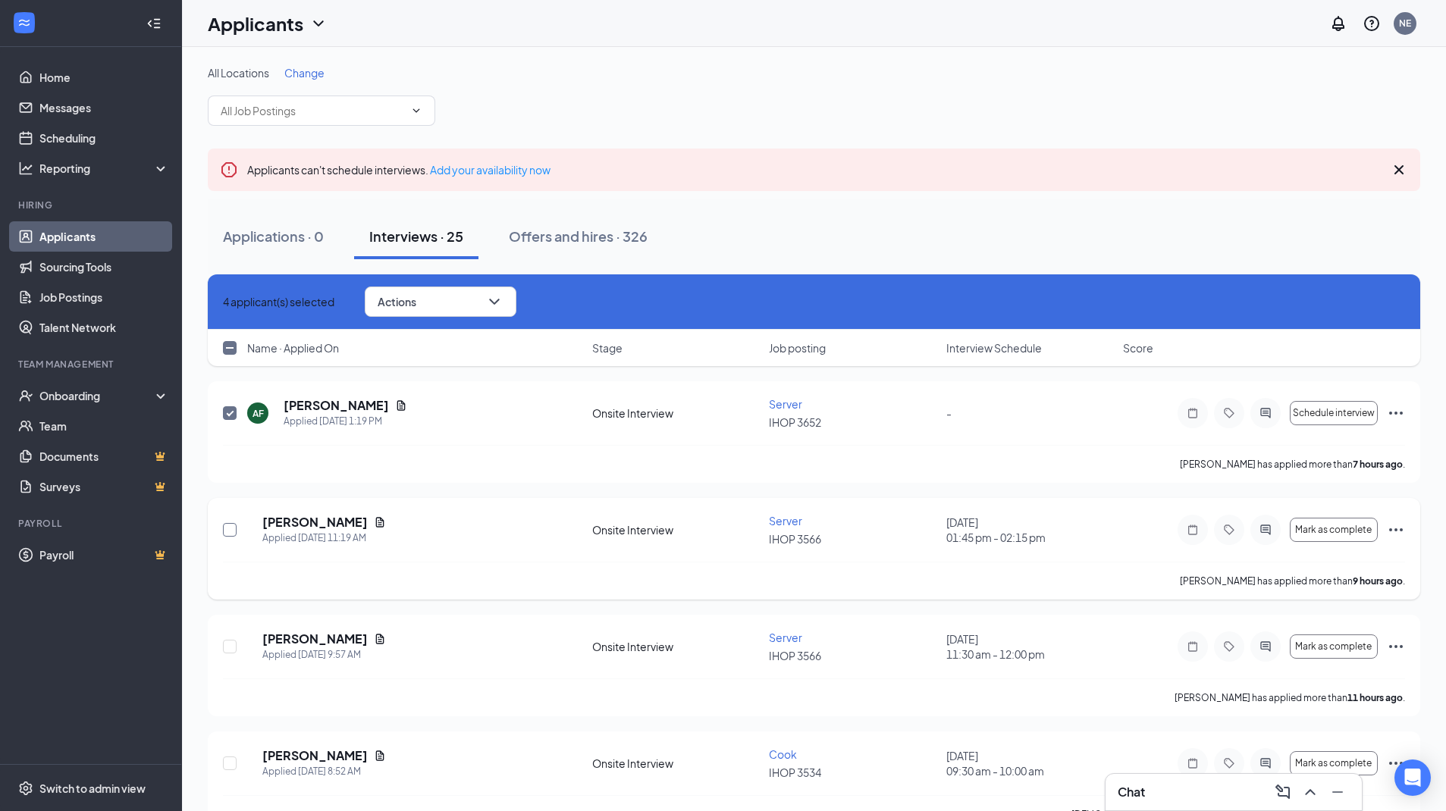
scroll to position [4, 0]
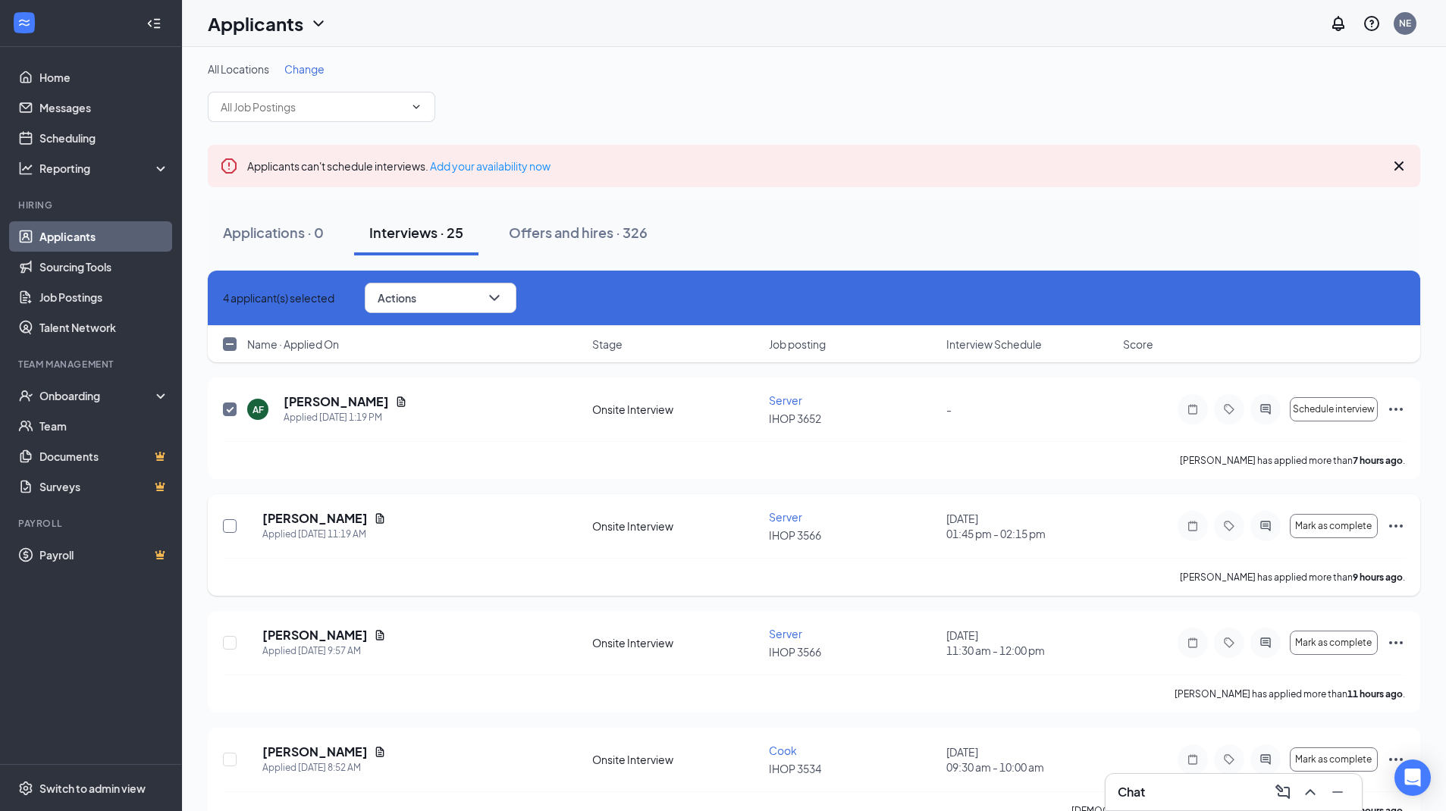
click at [227, 529] on input "checkbox" at bounding box center [230, 526] width 14 height 14
checkbox input "true"
click at [489, 298] on button "Actions" at bounding box center [441, 298] width 152 height 30
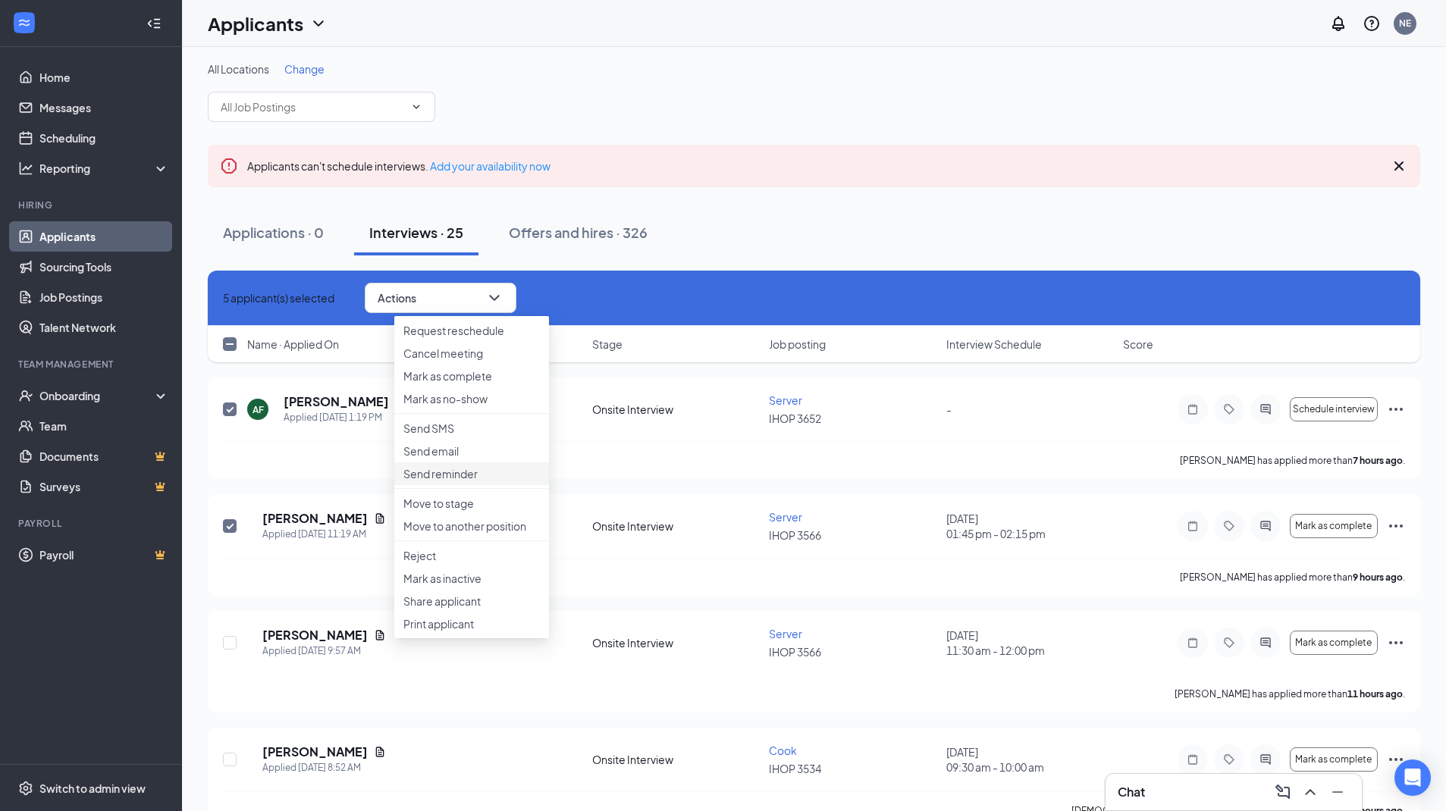
click at [462, 482] on p "Send reminder" at bounding box center [471, 473] width 136 height 15
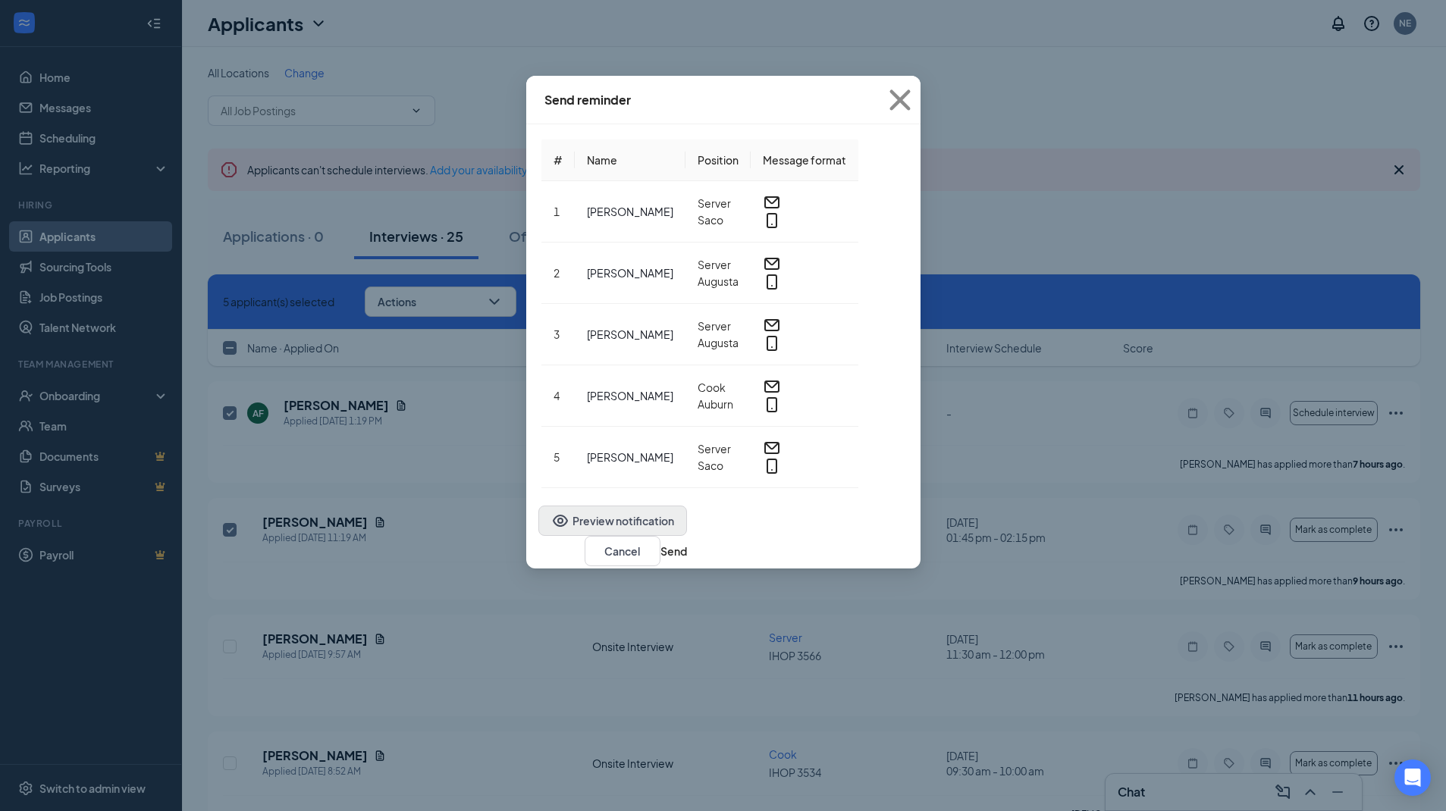
scroll to position [0, 0]
click at [538, 510] on button "Preview notification" at bounding box center [612, 521] width 149 height 30
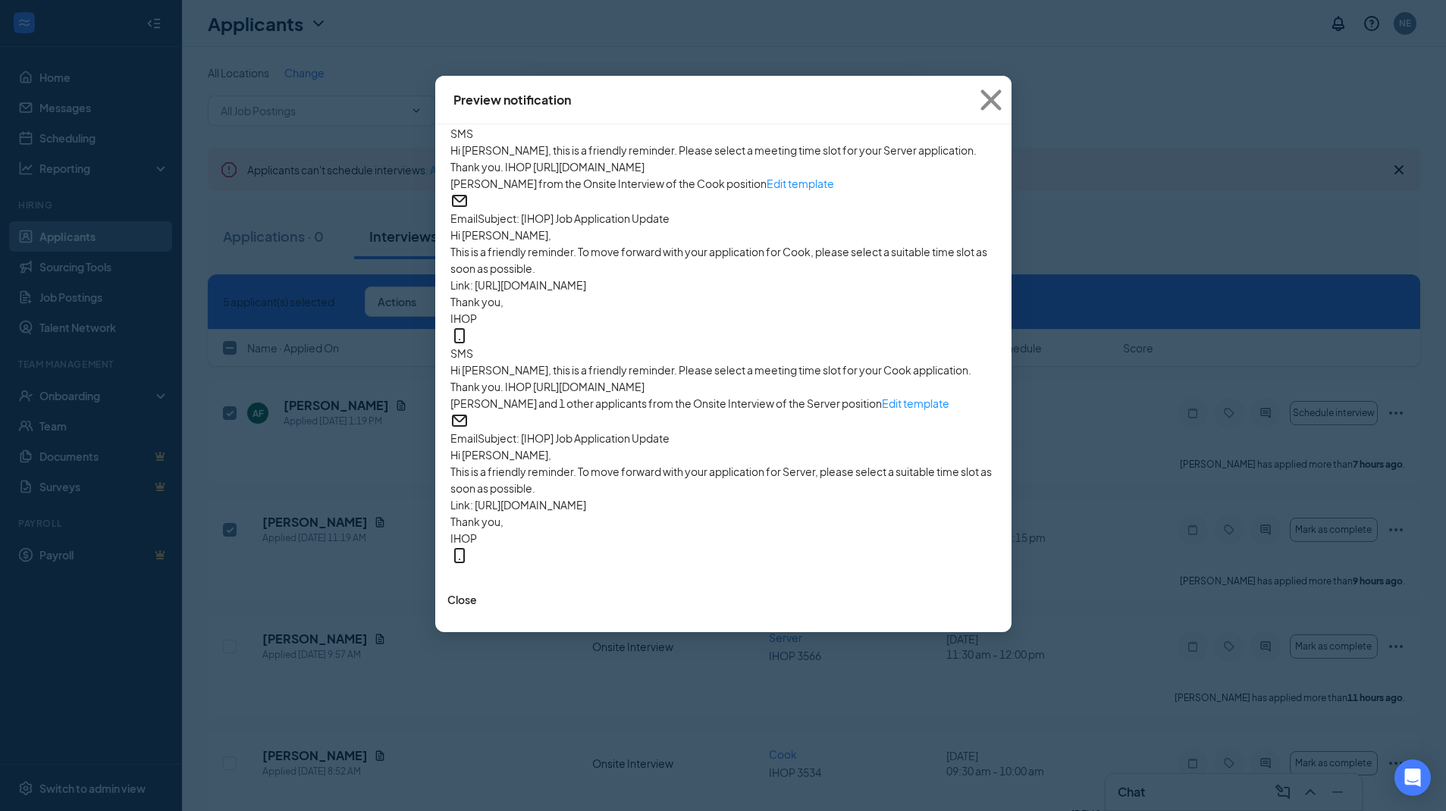
scroll to position [237, 0]
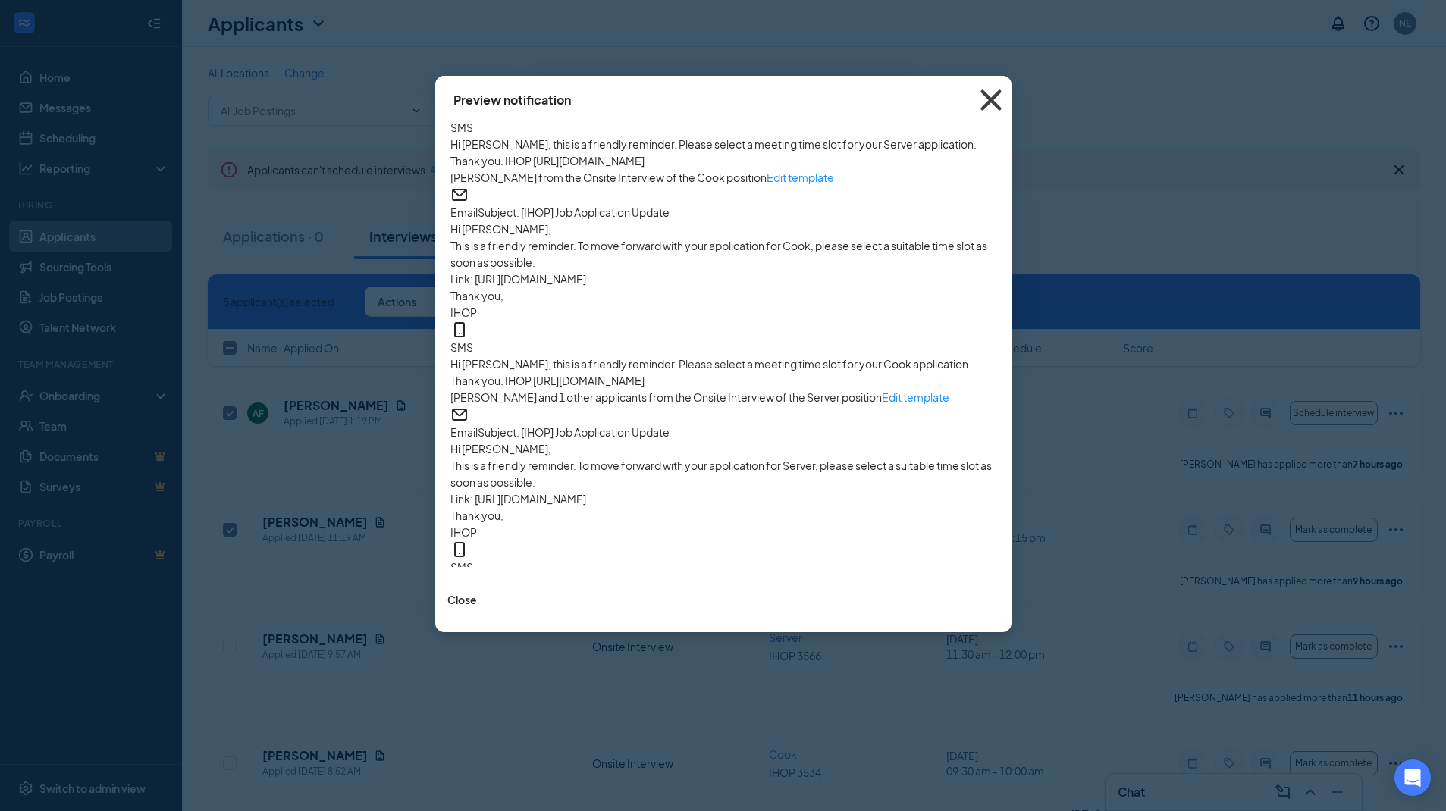
click at [1000, 95] on span "Close" at bounding box center [991, 100] width 41 height 41
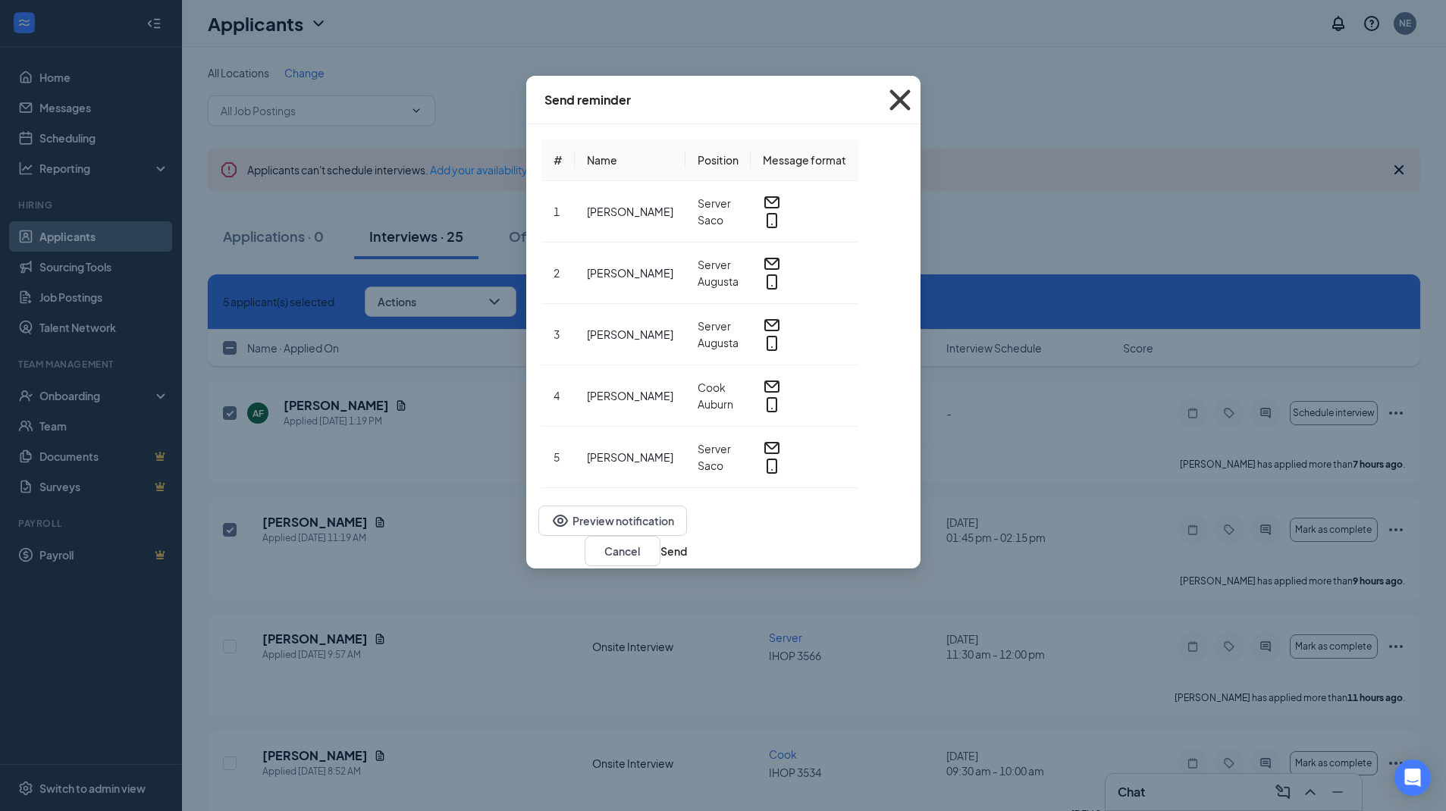
click at [921, 96] on icon "Cross" at bounding box center [900, 100] width 41 height 41
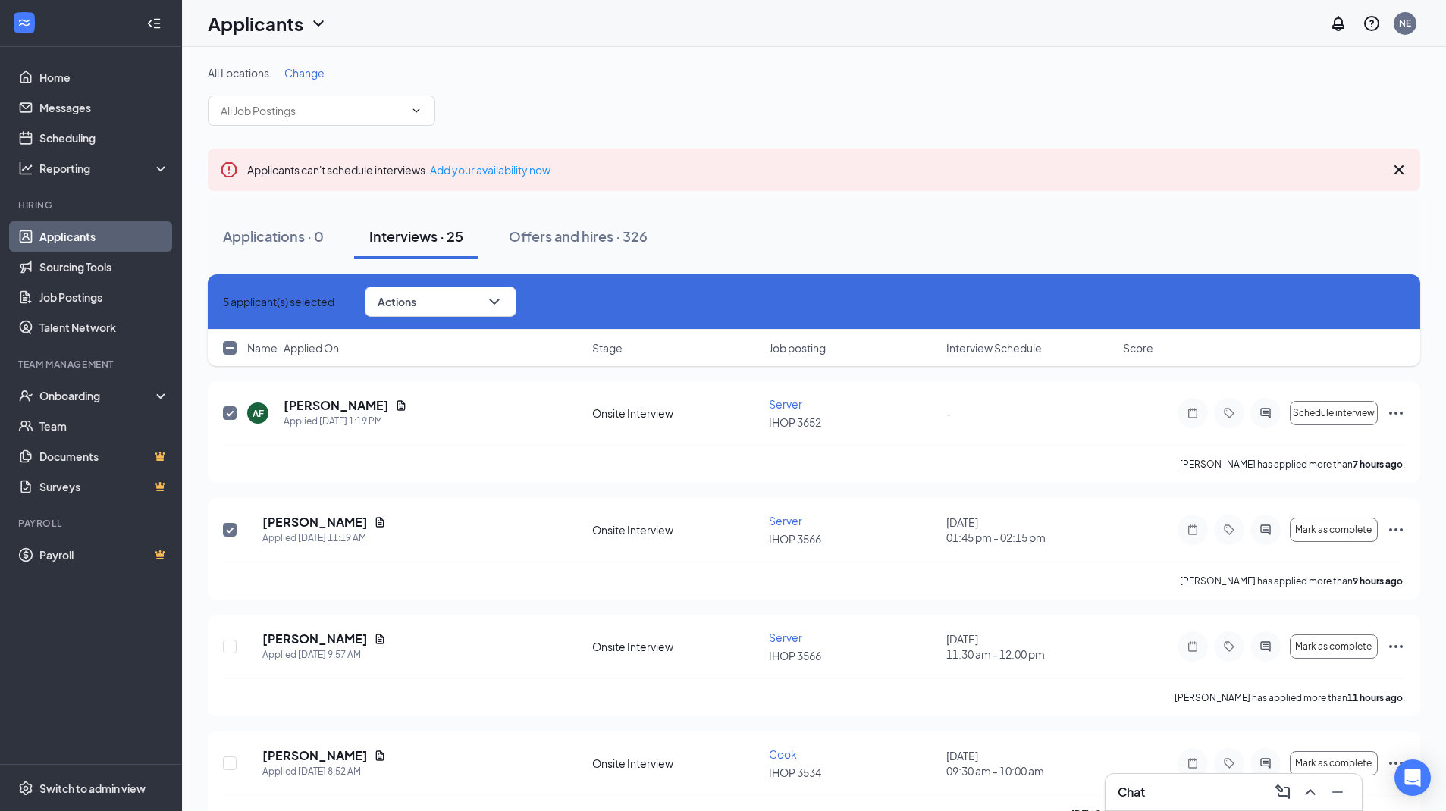
drag, startPoint x: 232, startPoint y: 300, endPoint x: 214, endPoint y: 298, distance: 18.3
click at [223, 302] on icon "Cross" at bounding box center [223, 302] width 0 height 0
checkbox input "false"
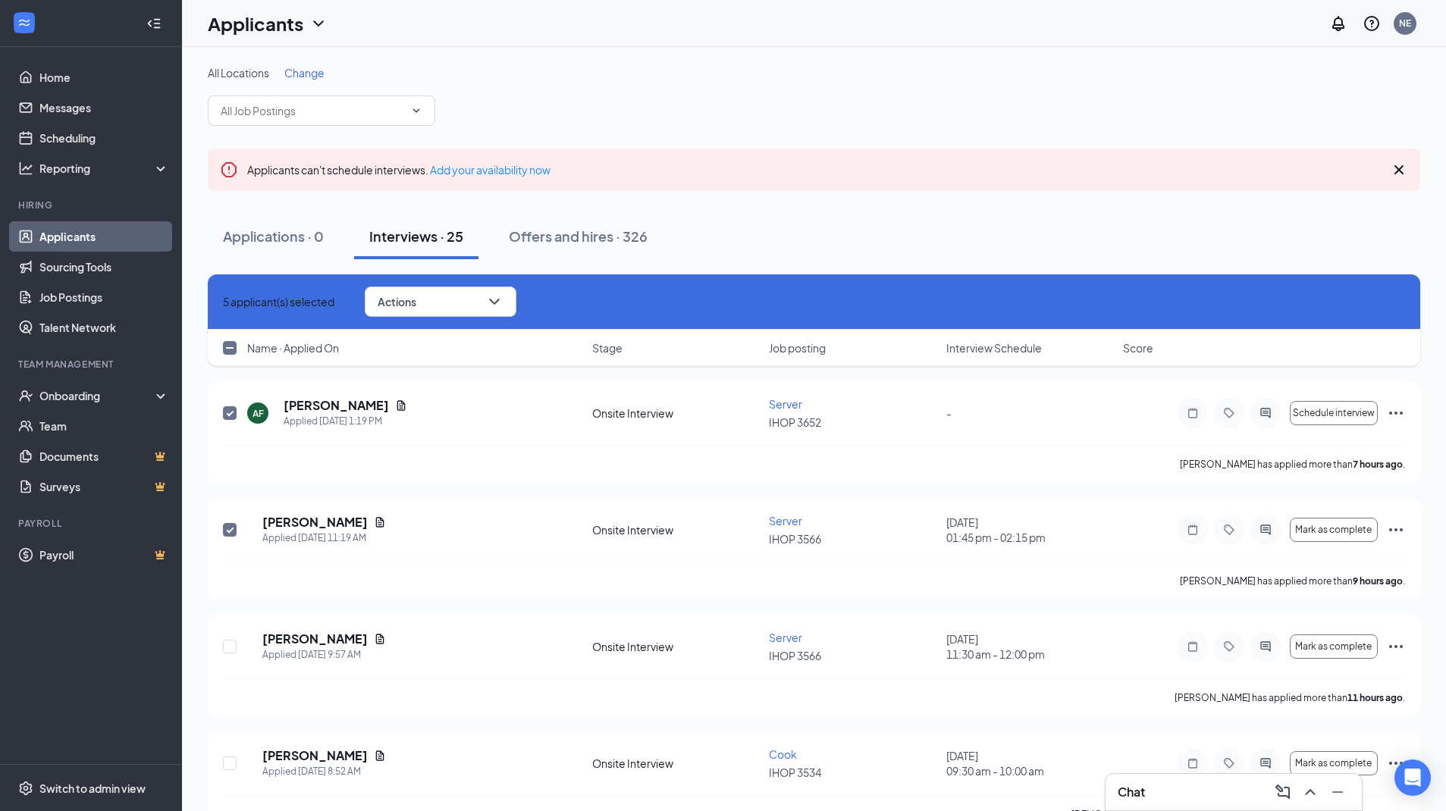
checkbox input "false"
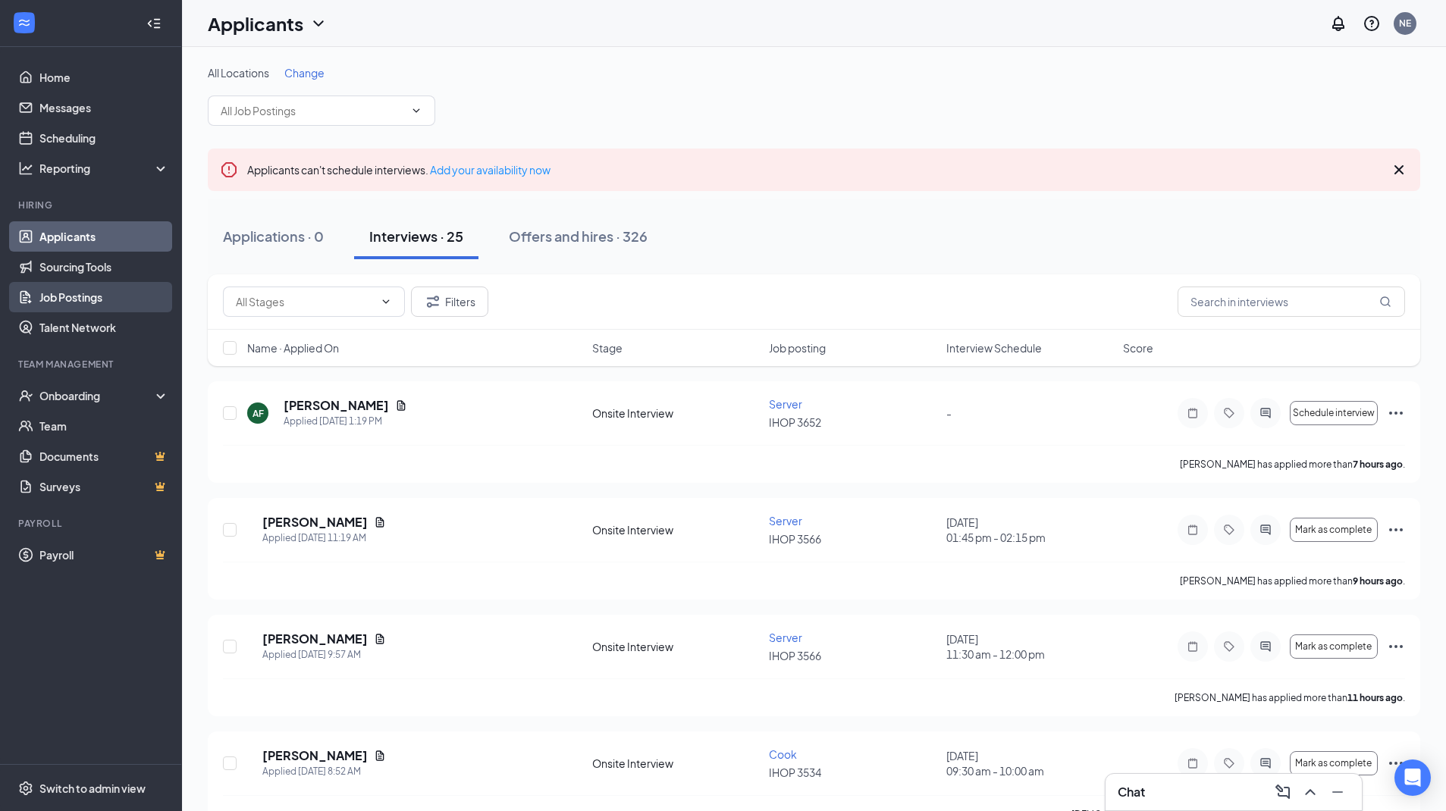
click at [93, 296] on link "Job Postings" at bounding box center [104, 297] width 130 height 30
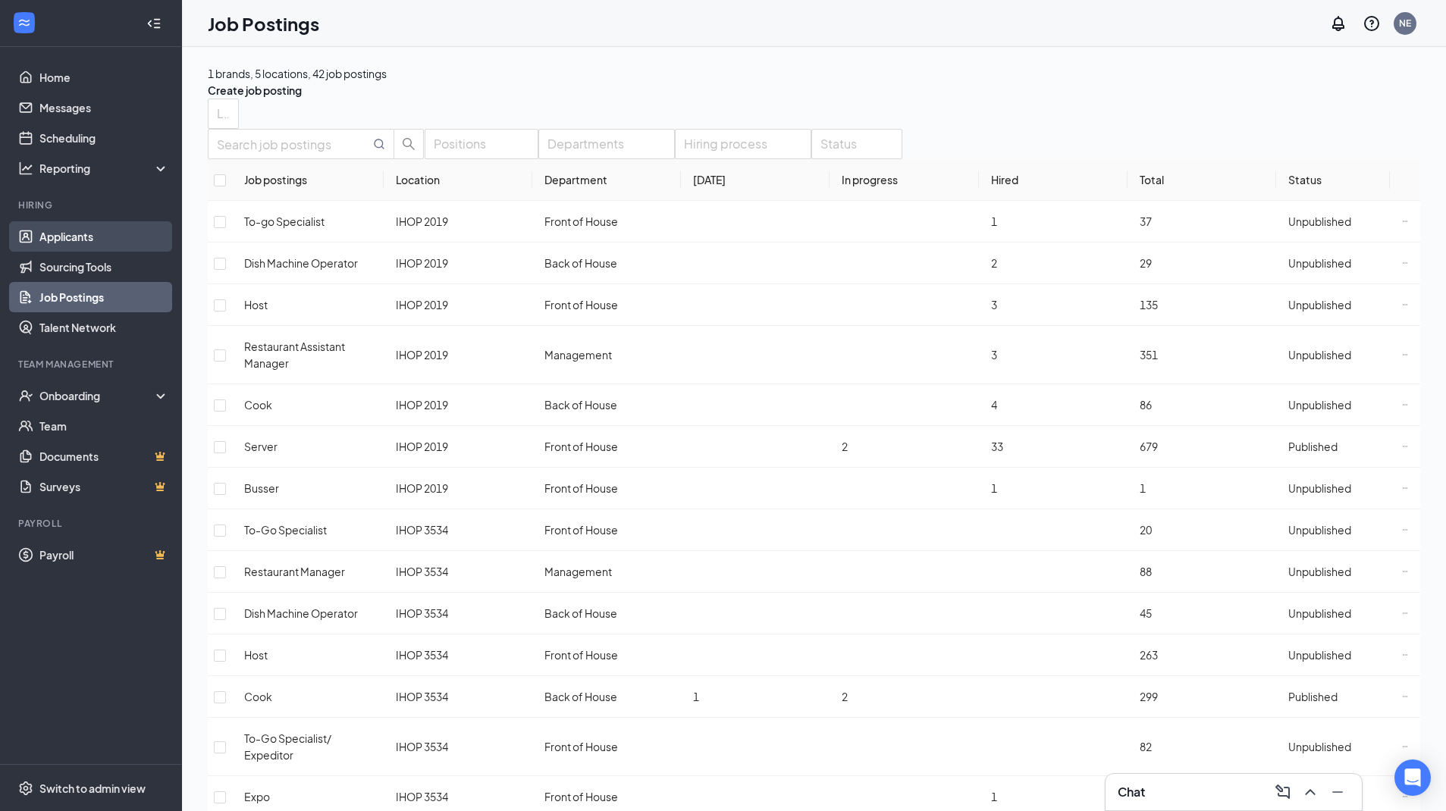
click at [108, 236] on link "Applicants" at bounding box center [104, 236] width 130 height 30
